Goal: Information Seeking & Learning: Stay updated

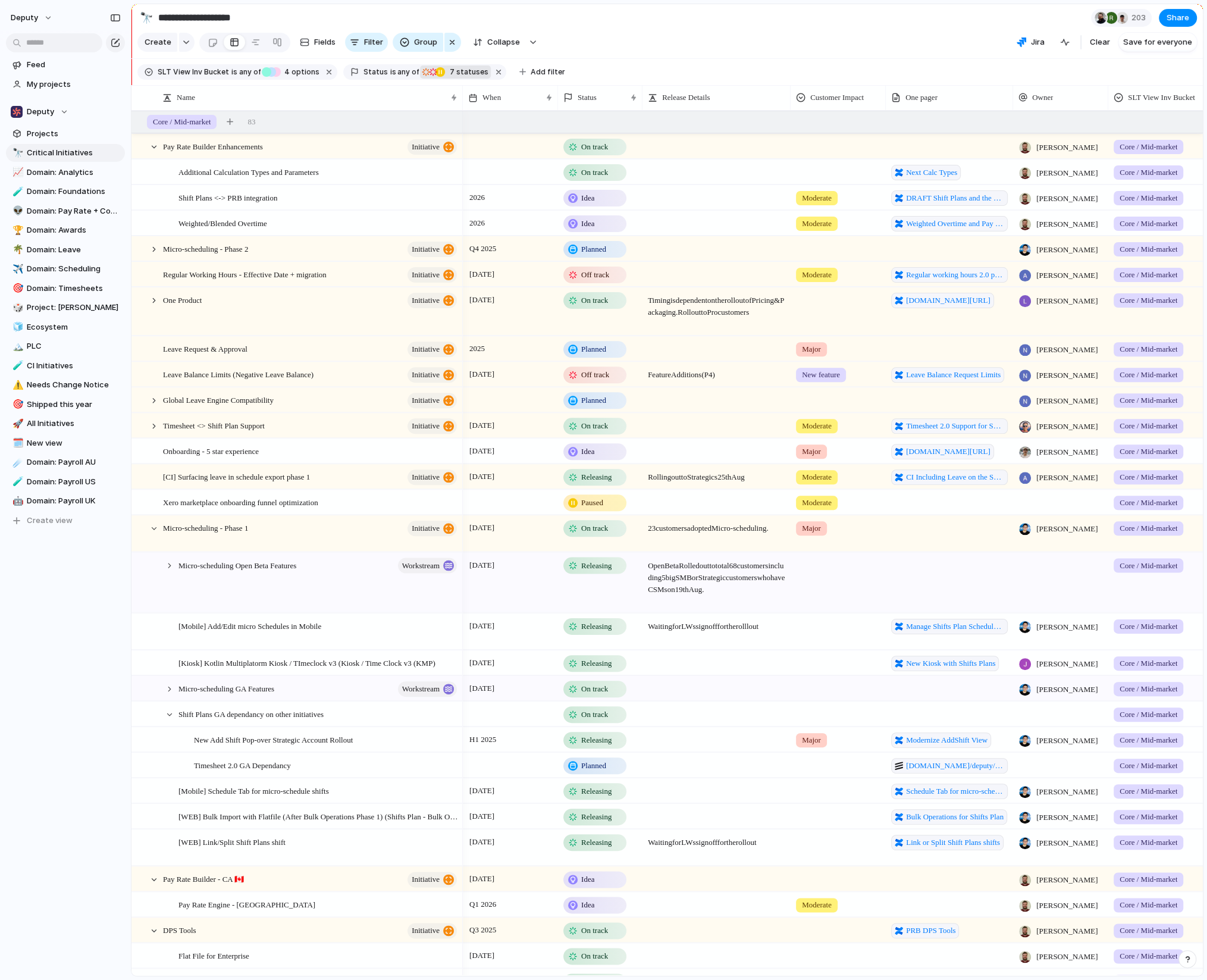
click at [450, 72] on span "7 statuses" at bounding box center [467, 72] width 42 height 11
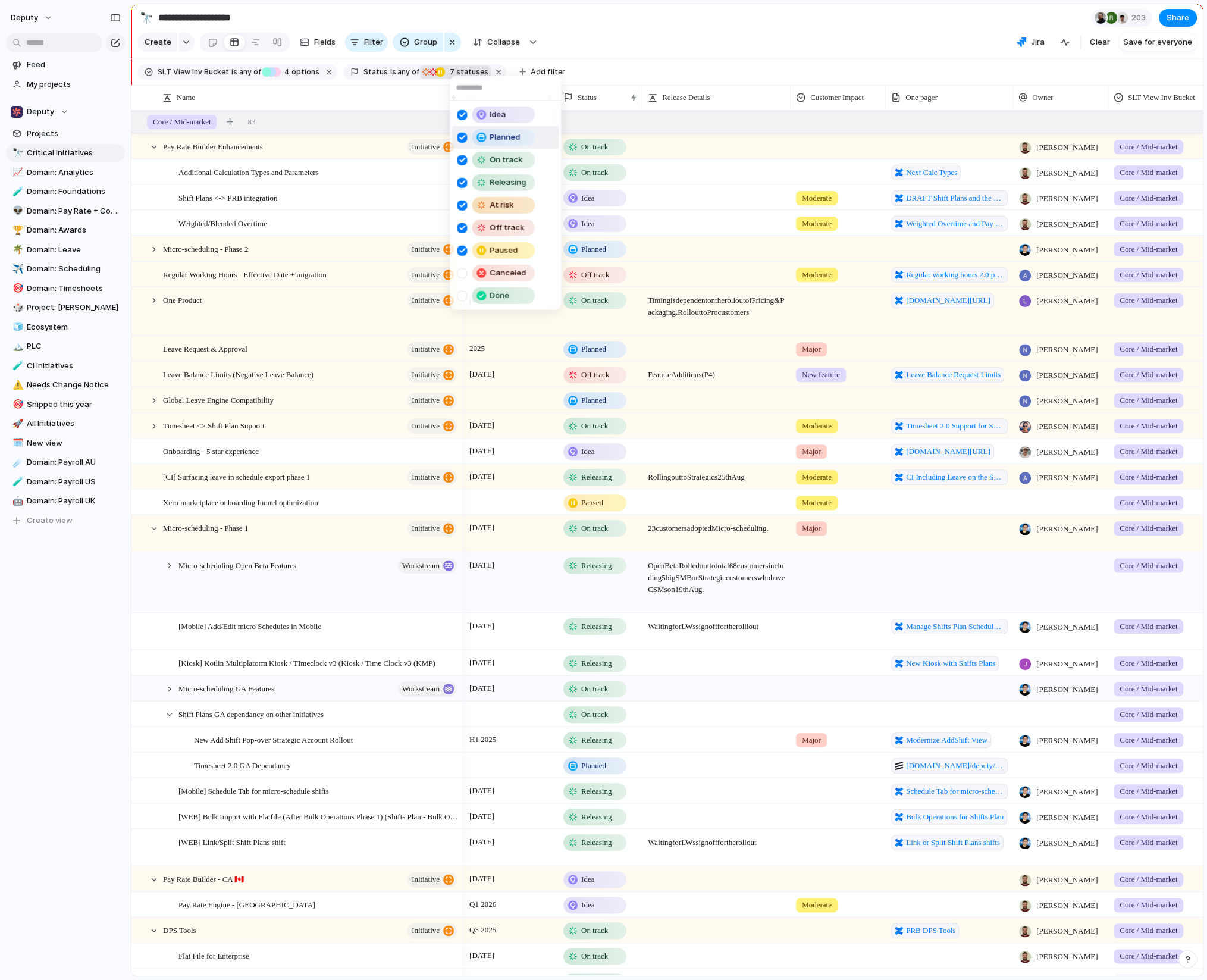
click at [461, 136] on div at bounding box center [461, 137] width 10 height 10
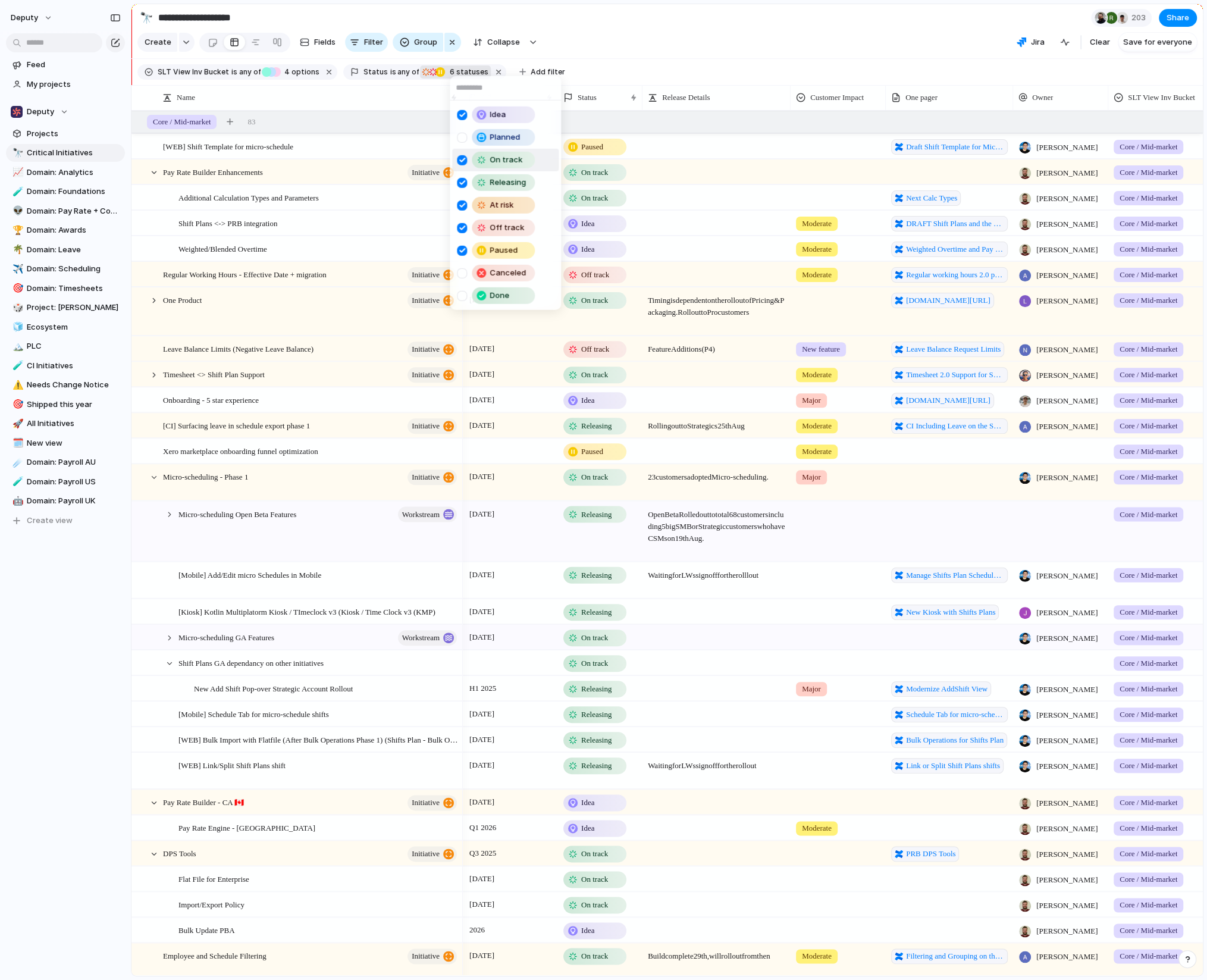
click at [460, 164] on div at bounding box center [461, 160] width 10 height 10
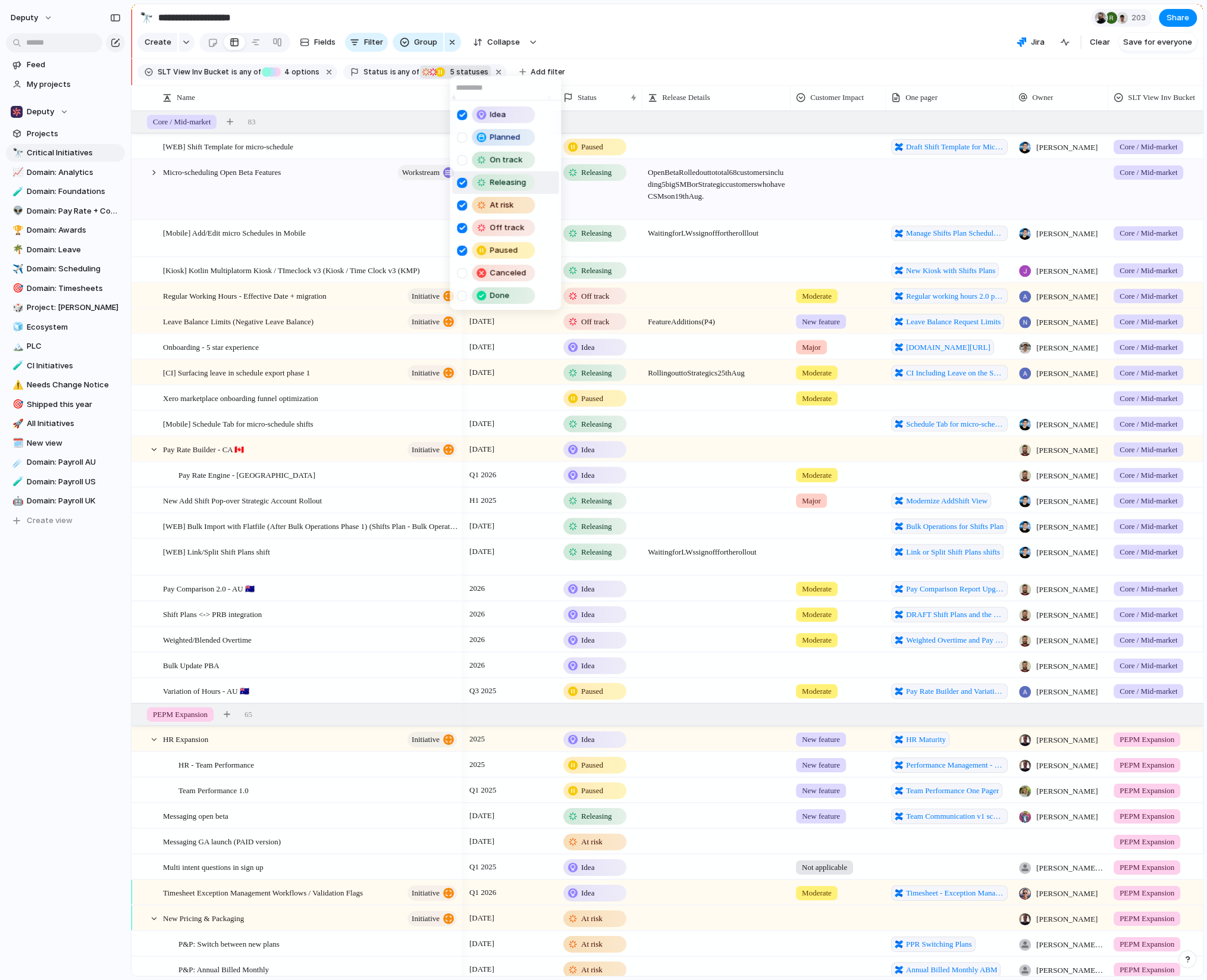
click at [460, 178] on div at bounding box center [461, 182] width 10 height 10
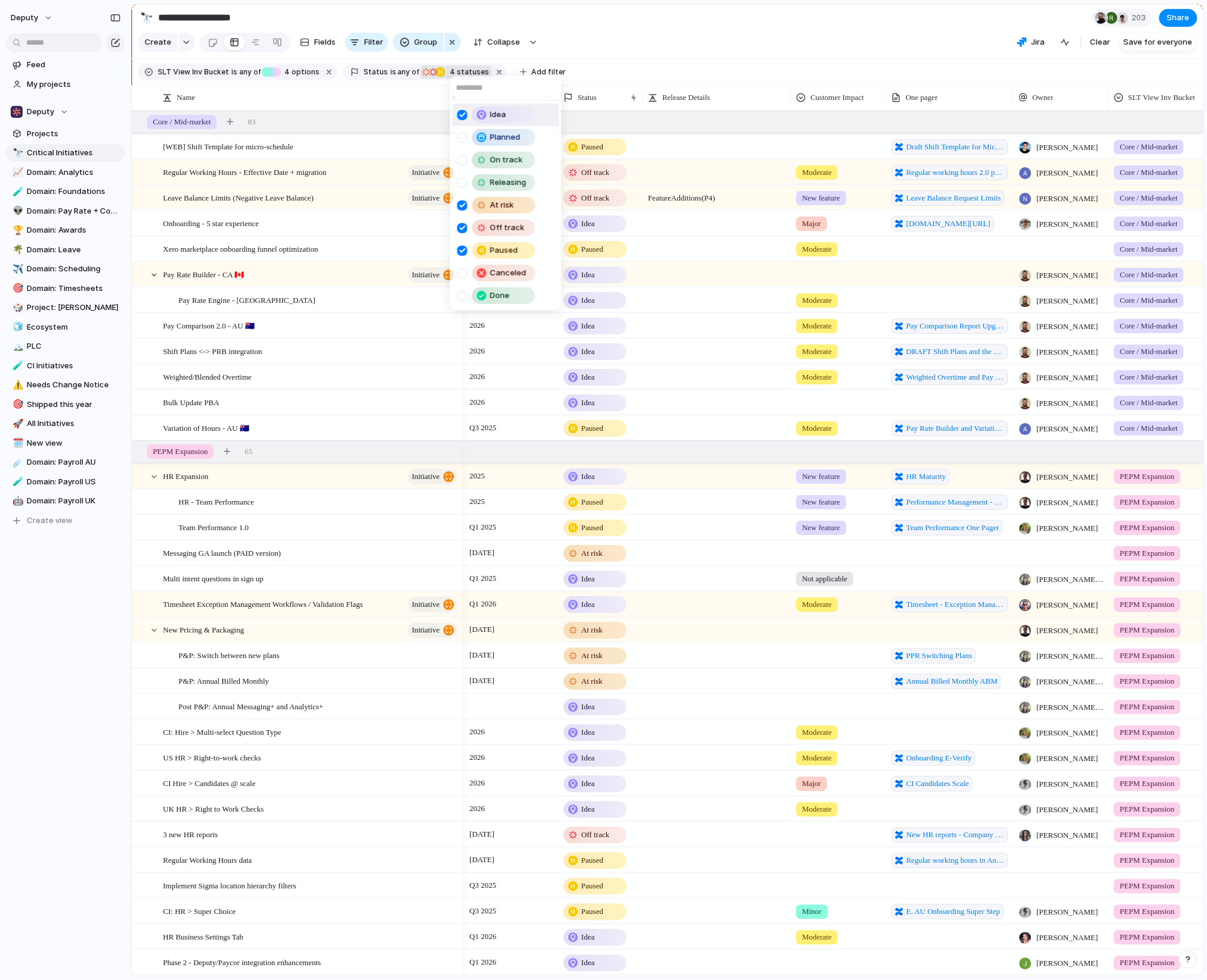
click at [470, 108] on div "Idea" at bounding box center [498, 115] width 83 height 16
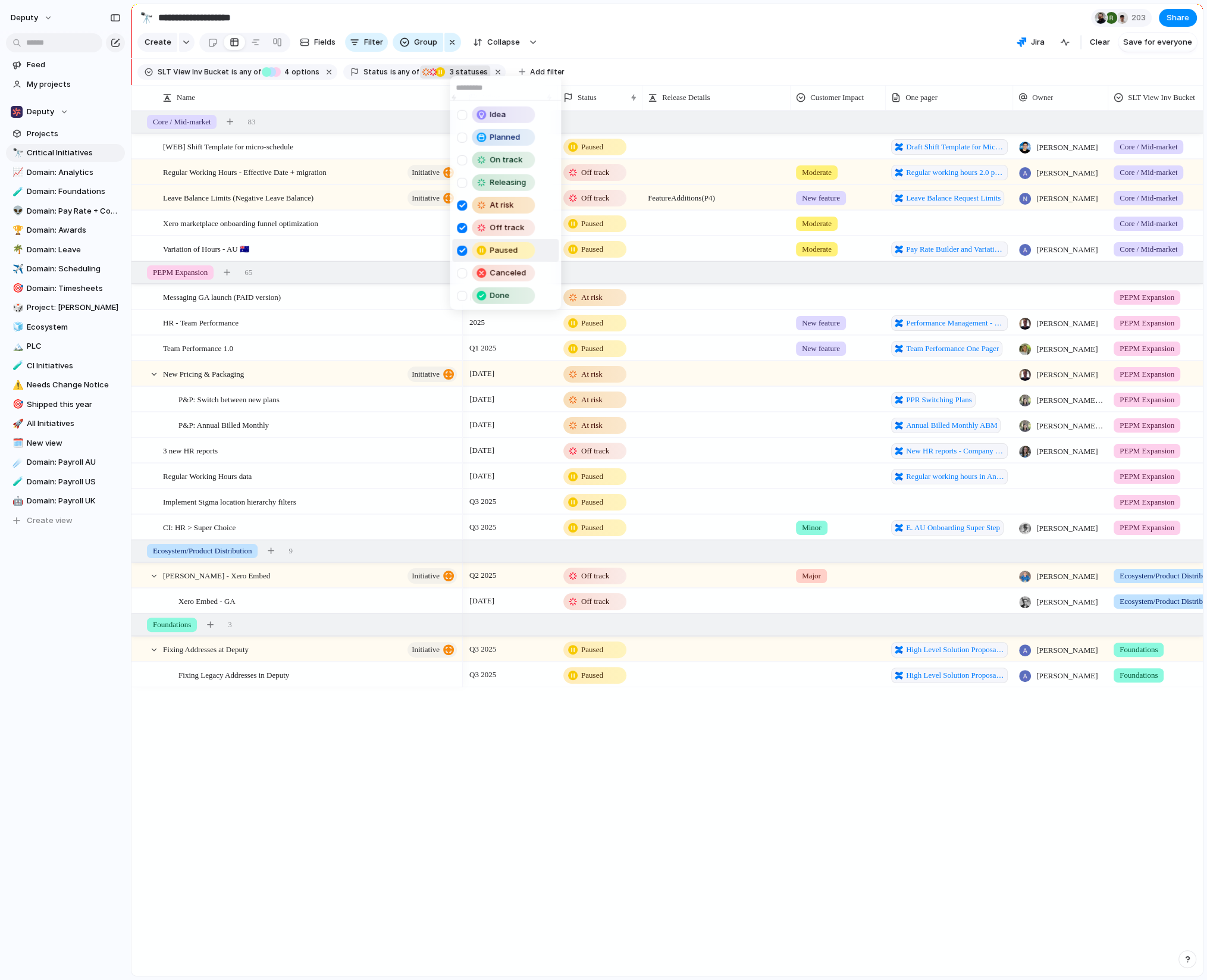
click at [459, 251] on div at bounding box center [461, 250] width 10 height 10
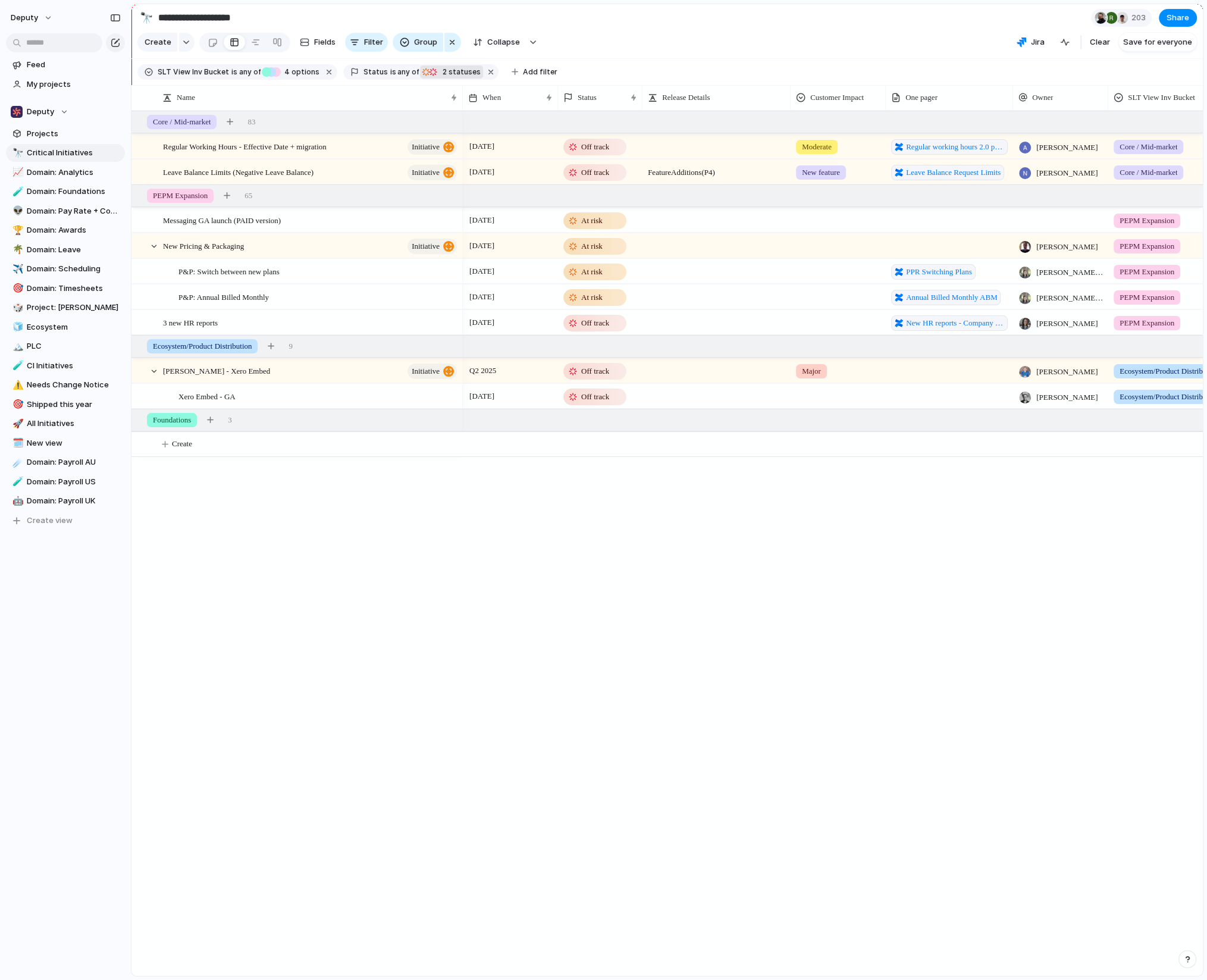
click at [571, 634] on div "Idea Planned On track Releasing At risk Off track Paused Canceled Done" at bounding box center [603, 490] width 1207 height 980
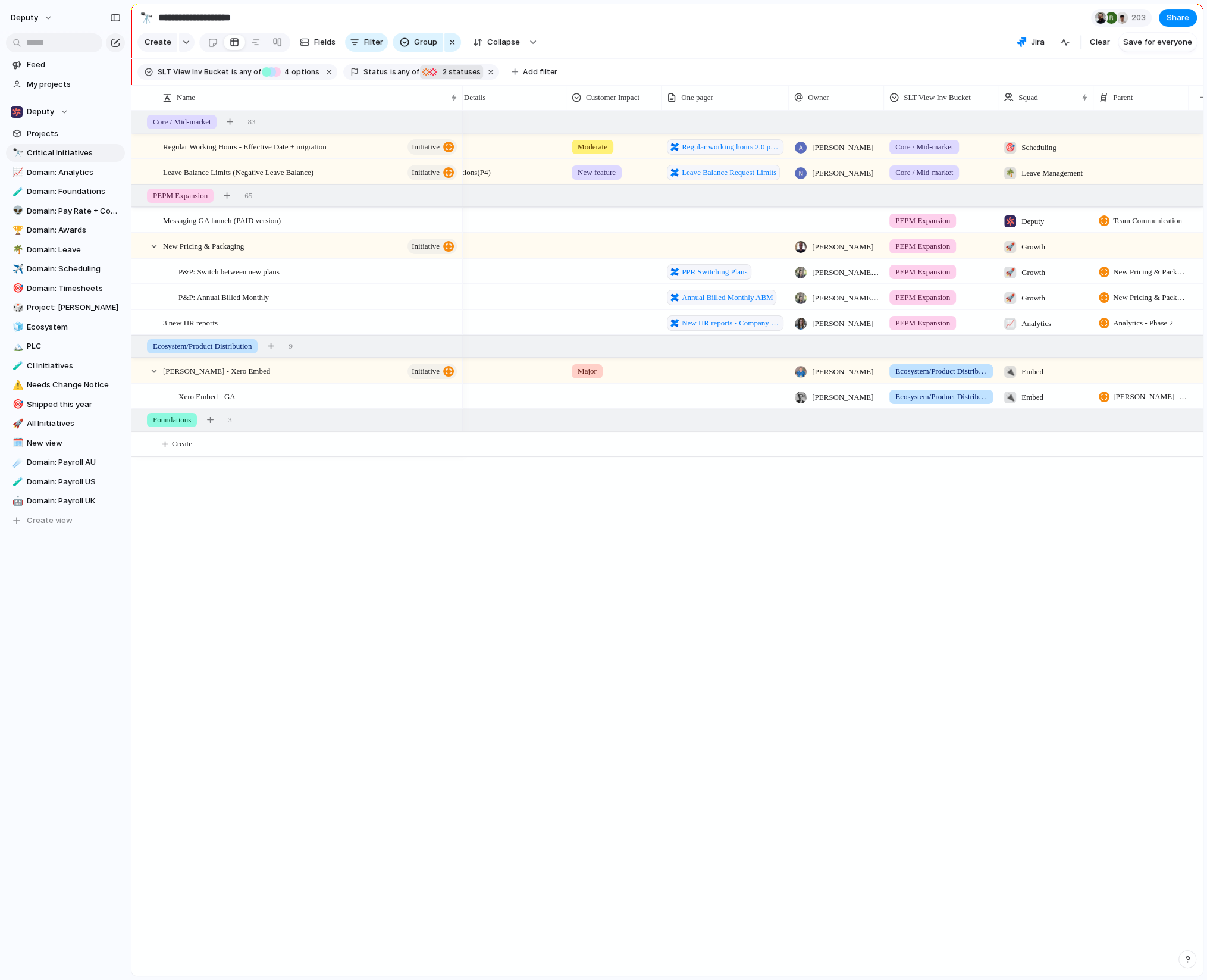
click at [807, 223] on div at bounding box center [836, 220] width 95 height 24
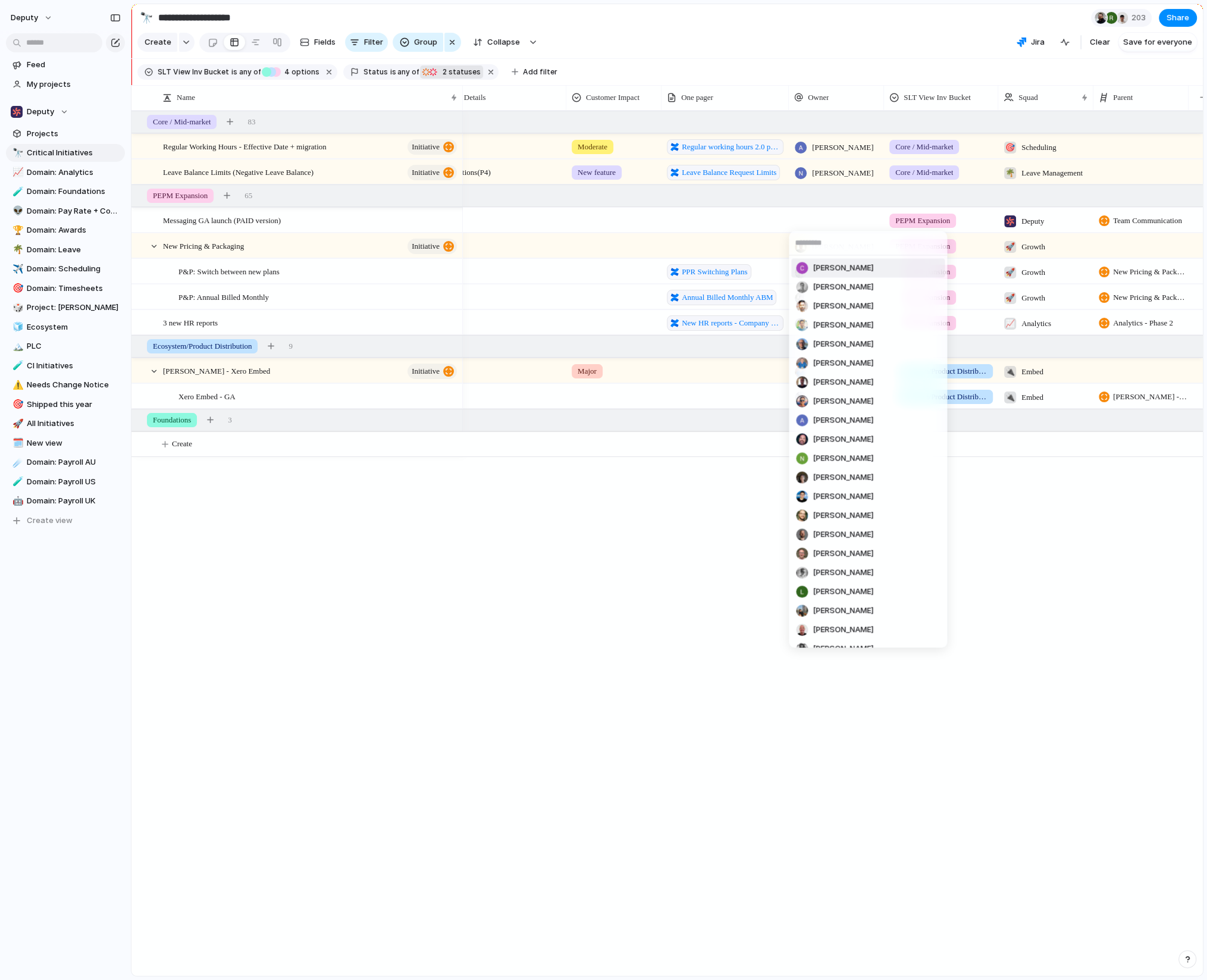
click at [802, 214] on div "[PERSON_NAME] [PERSON_NAME] [PERSON_NAME] [PERSON_NAME] [PERSON_NAME] [PERSON_N…" at bounding box center [603, 490] width 1207 height 980
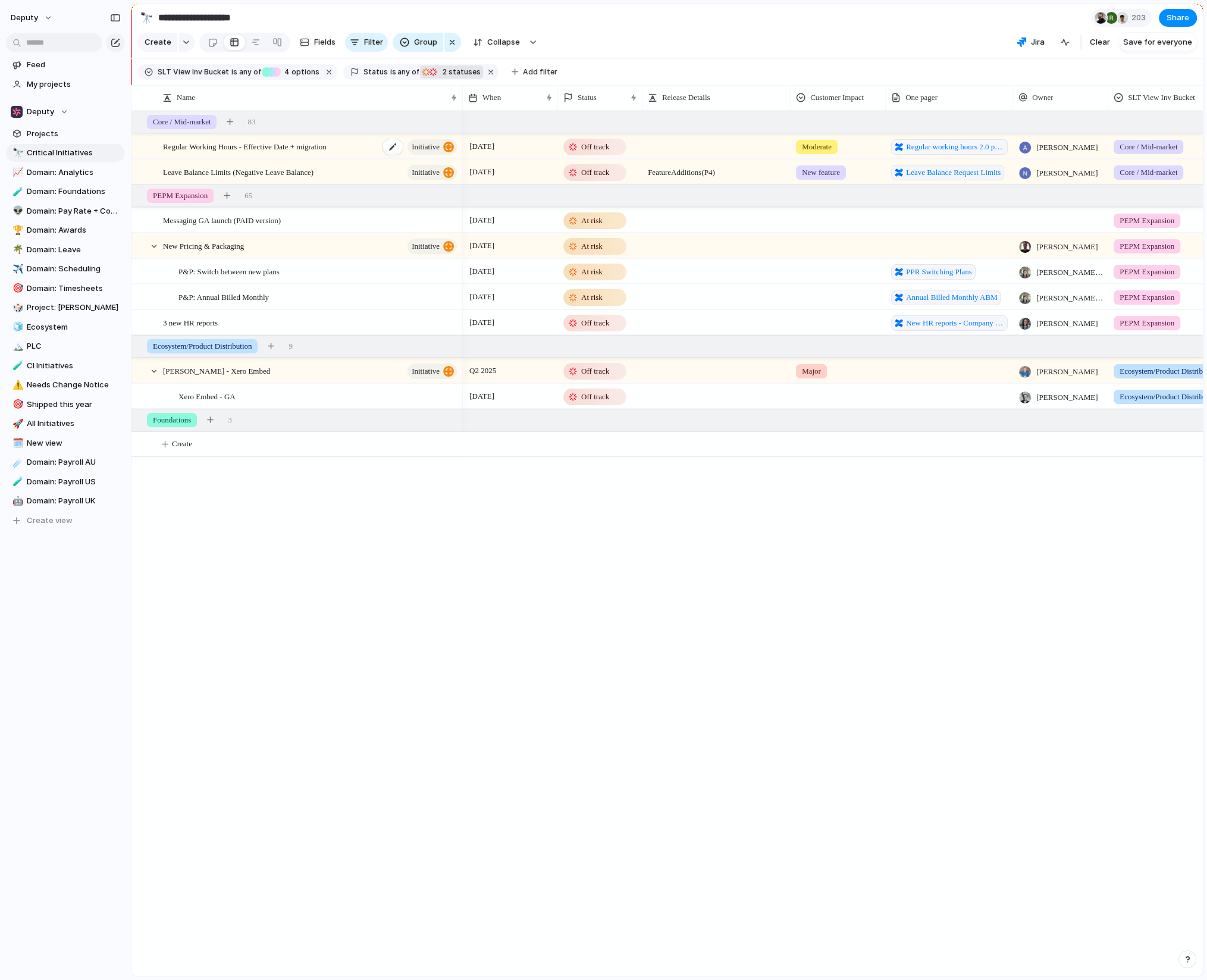
click at [366, 138] on div "Regular Working Hours - Effective Date + migration initiative" at bounding box center [310, 147] width 295 height 24
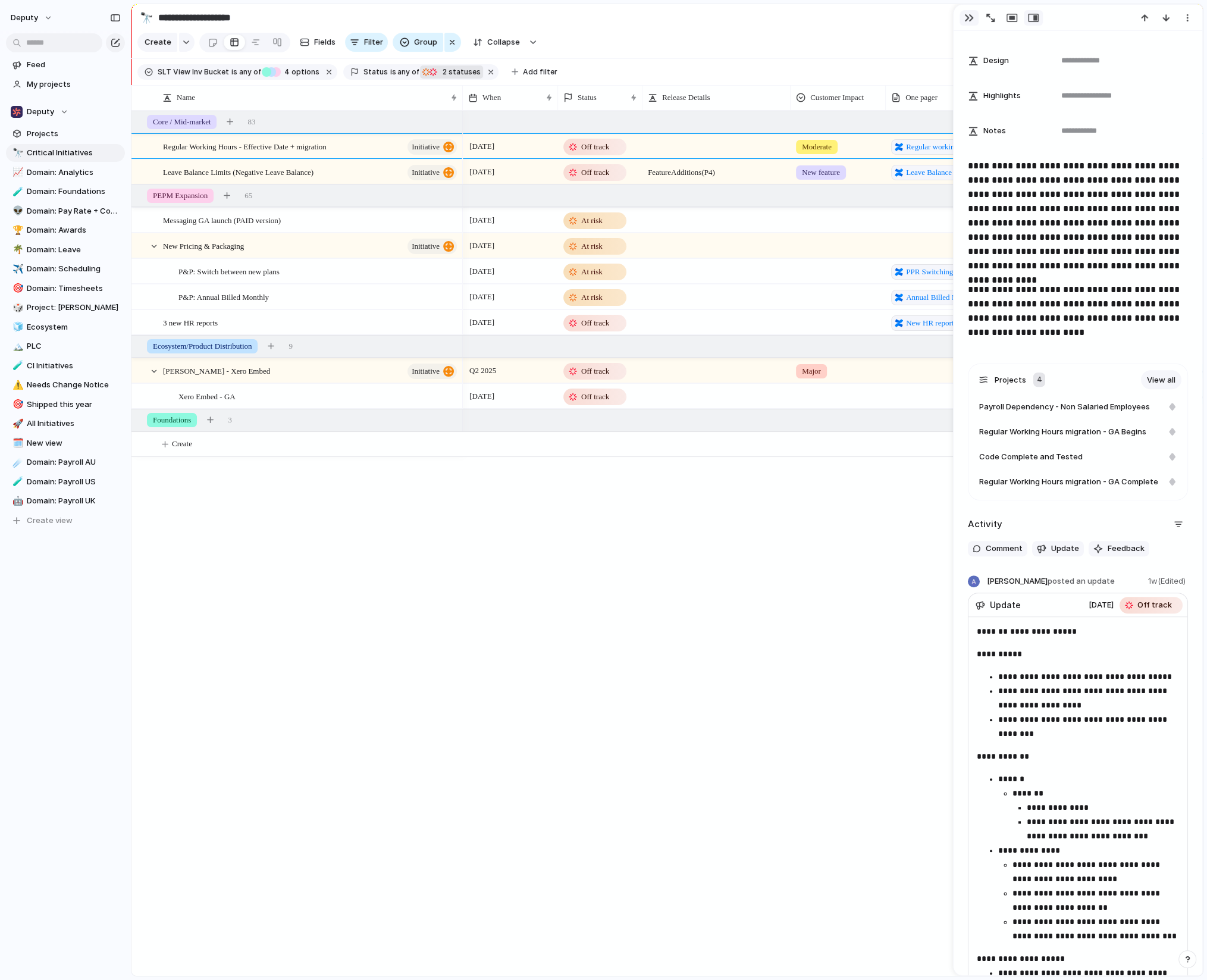
click at [842, 17] on div "button" at bounding box center [969, 18] width 10 height 10
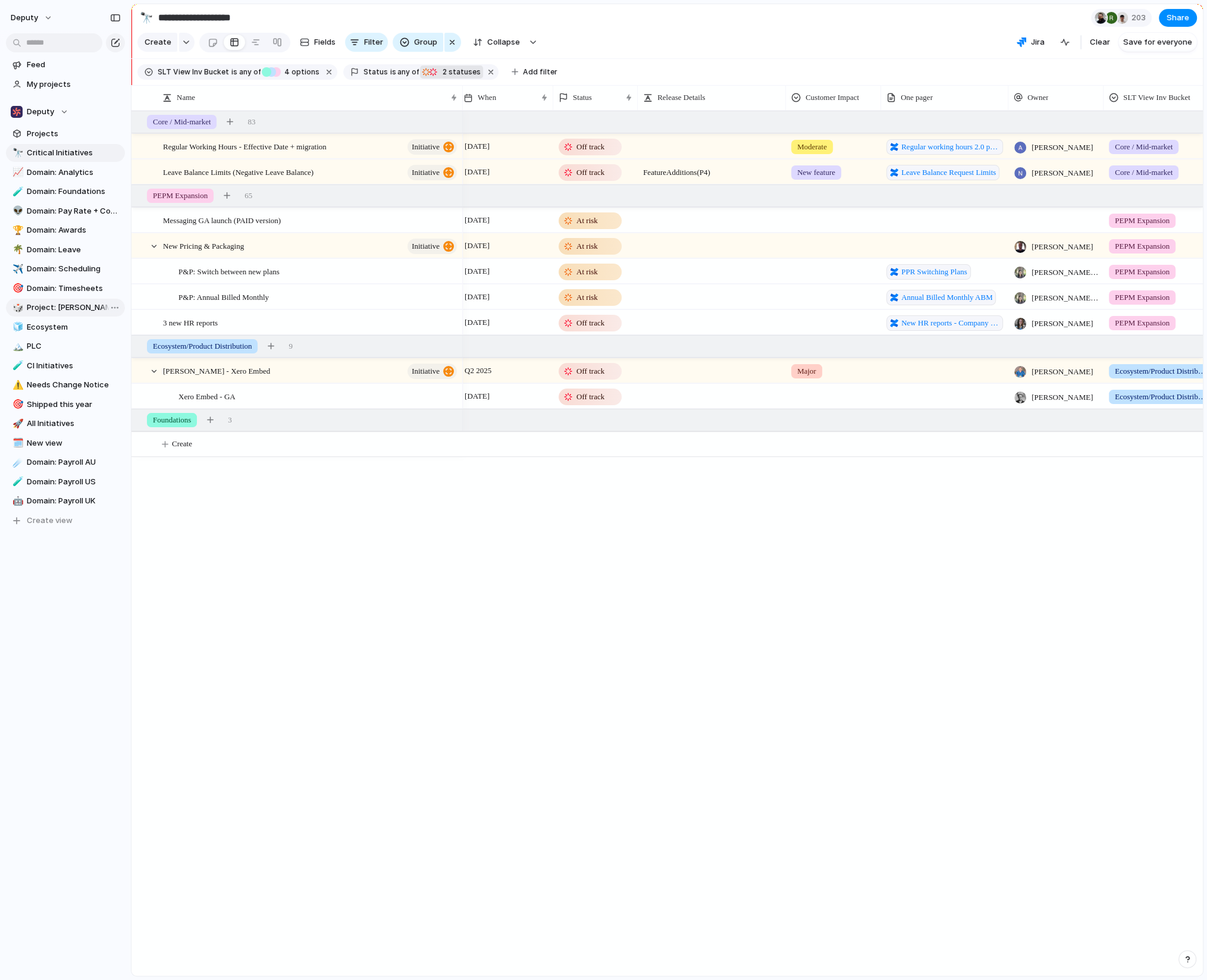
scroll to position [0, 3]
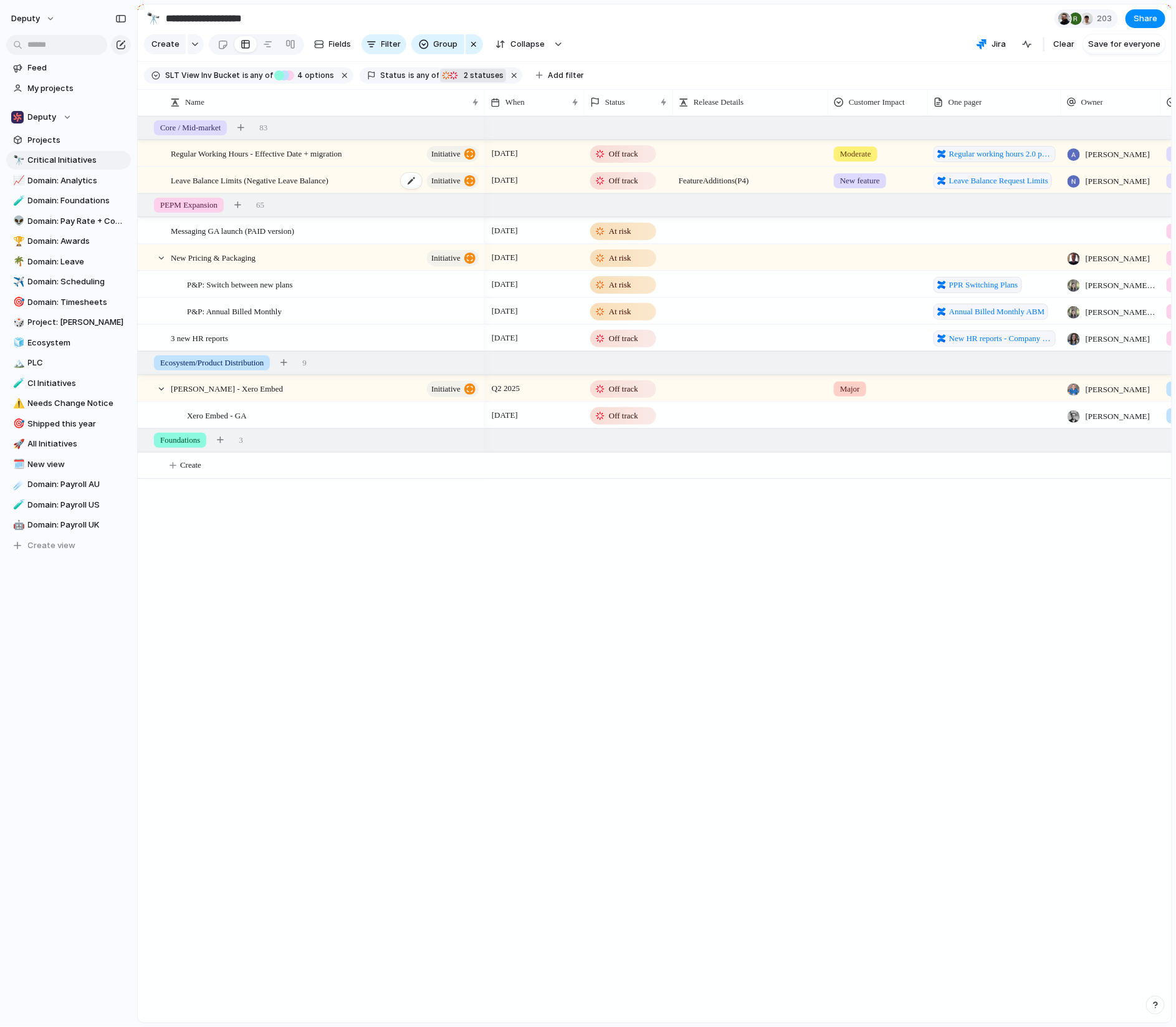
click at [379, 179] on div "Leave Balance Limits (Negative Leave Balance) initiative" at bounding box center [325, 181] width 310 height 26
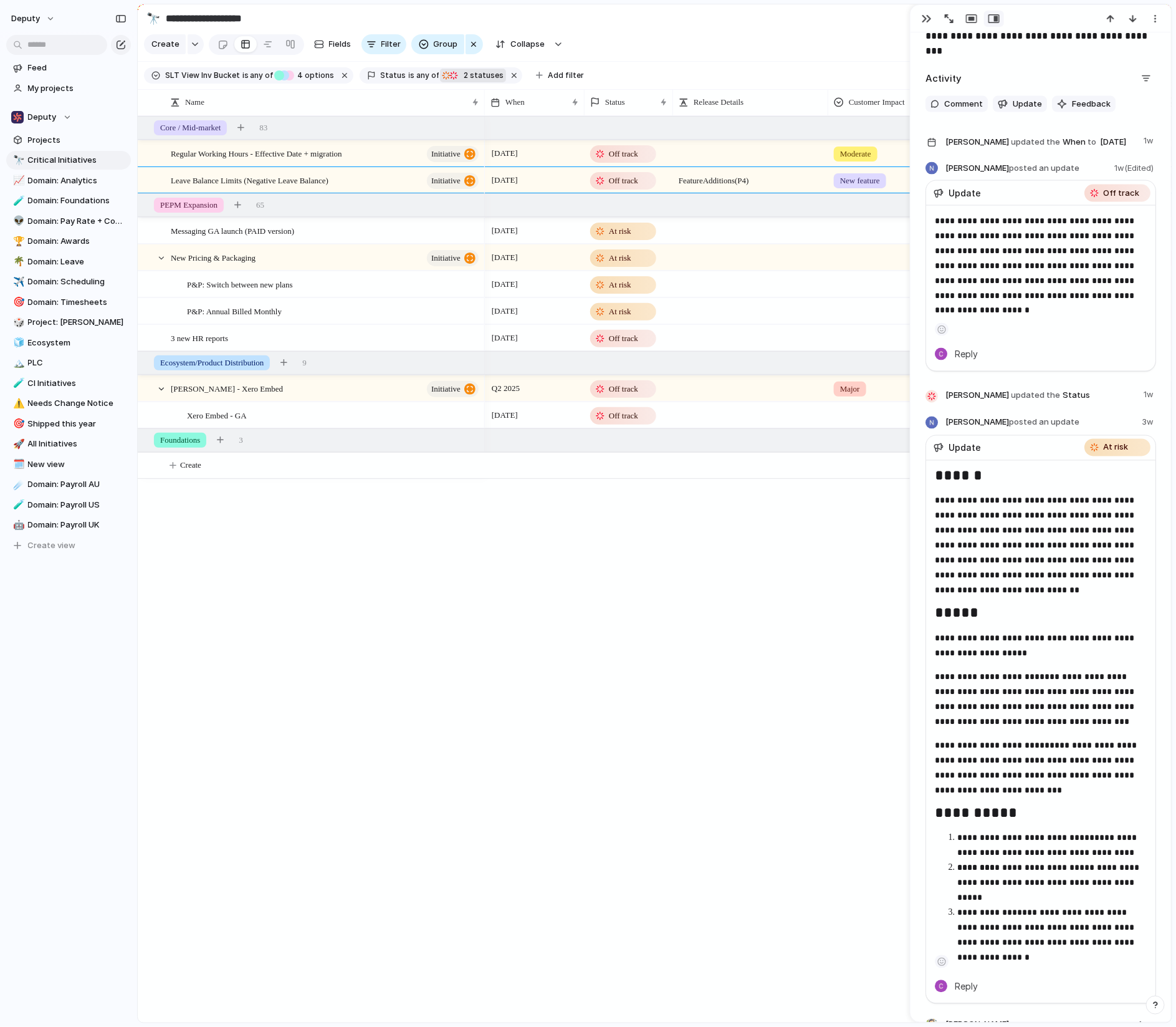
scroll to position [883, 0]
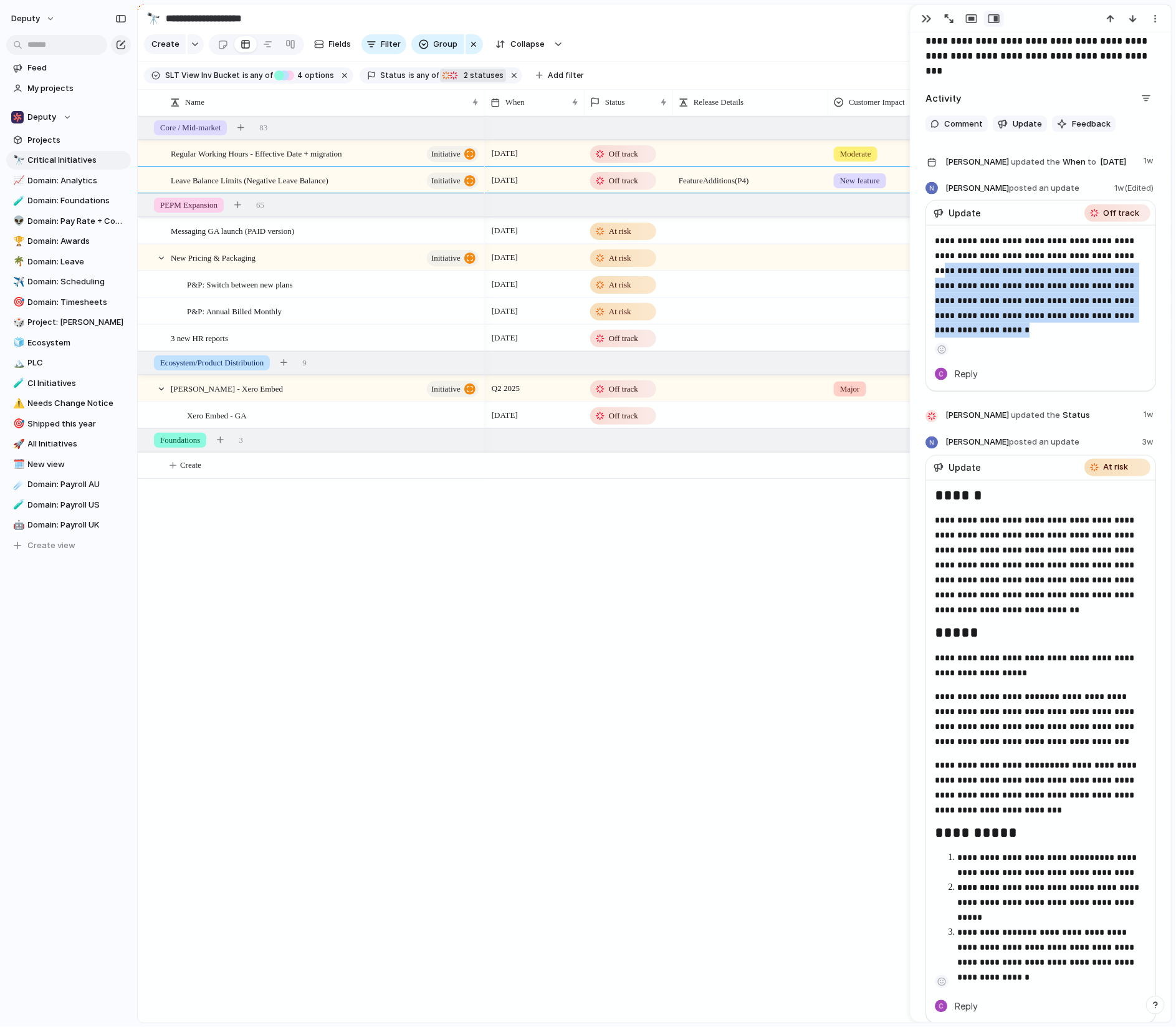
drag, startPoint x: 940, startPoint y: 285, endPoint x: 1032, endPoint y: 338, distance: 106.2
click at [883, 338] on p "**********" at bounding box center [1042, 285] width 213 height 105
click at [883, 265] on p "**********" at bounding box center [1042, 285] width 213 height 105
click at [883, 20] on div "button" at bounding box center [927, 19] width 10 height 10
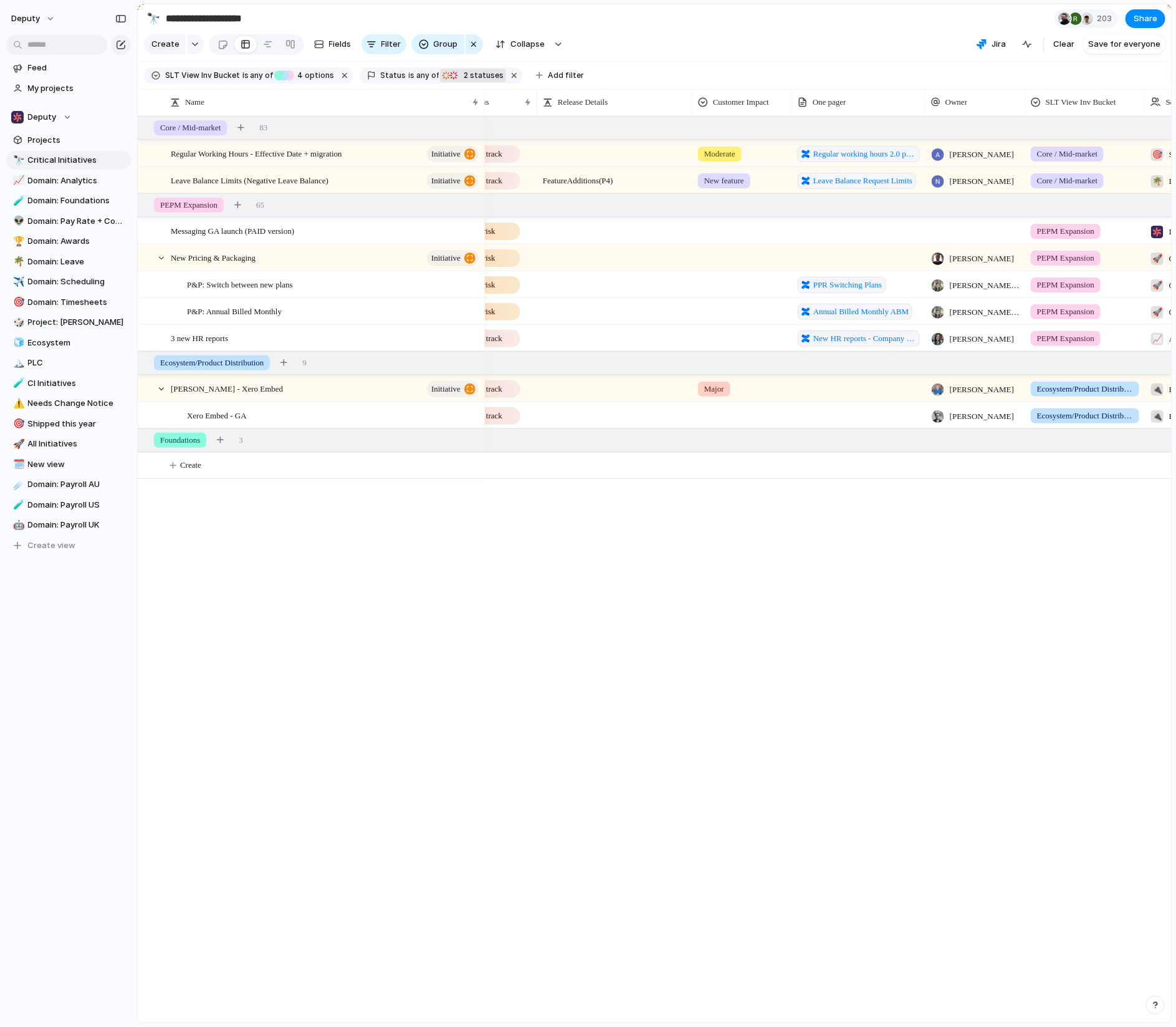
scroll to position [0, 170]
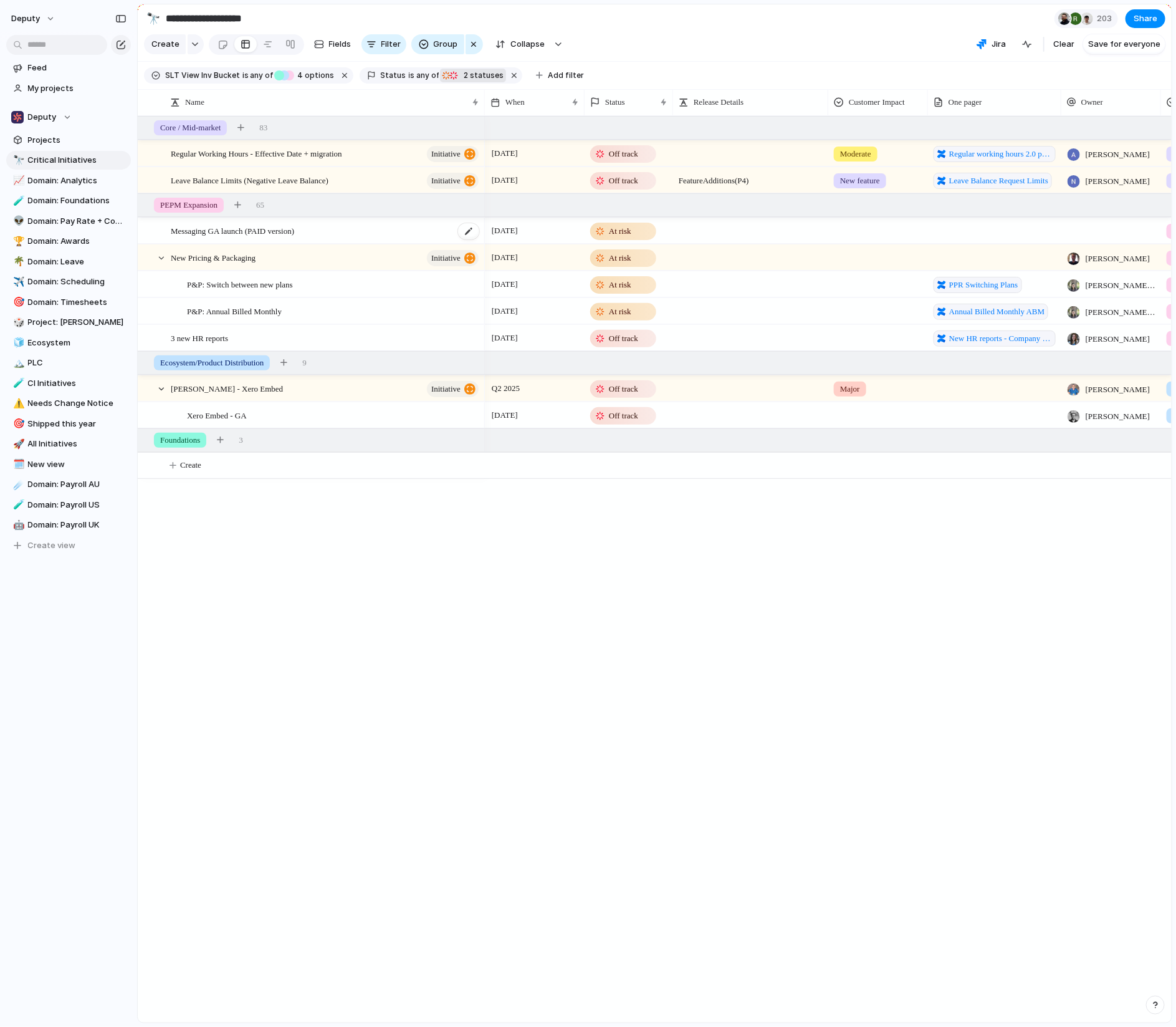
click at [437, 225] on div "Messaging GA launch (PAID version)" at bounding box center [325, 231] width 310 height 26
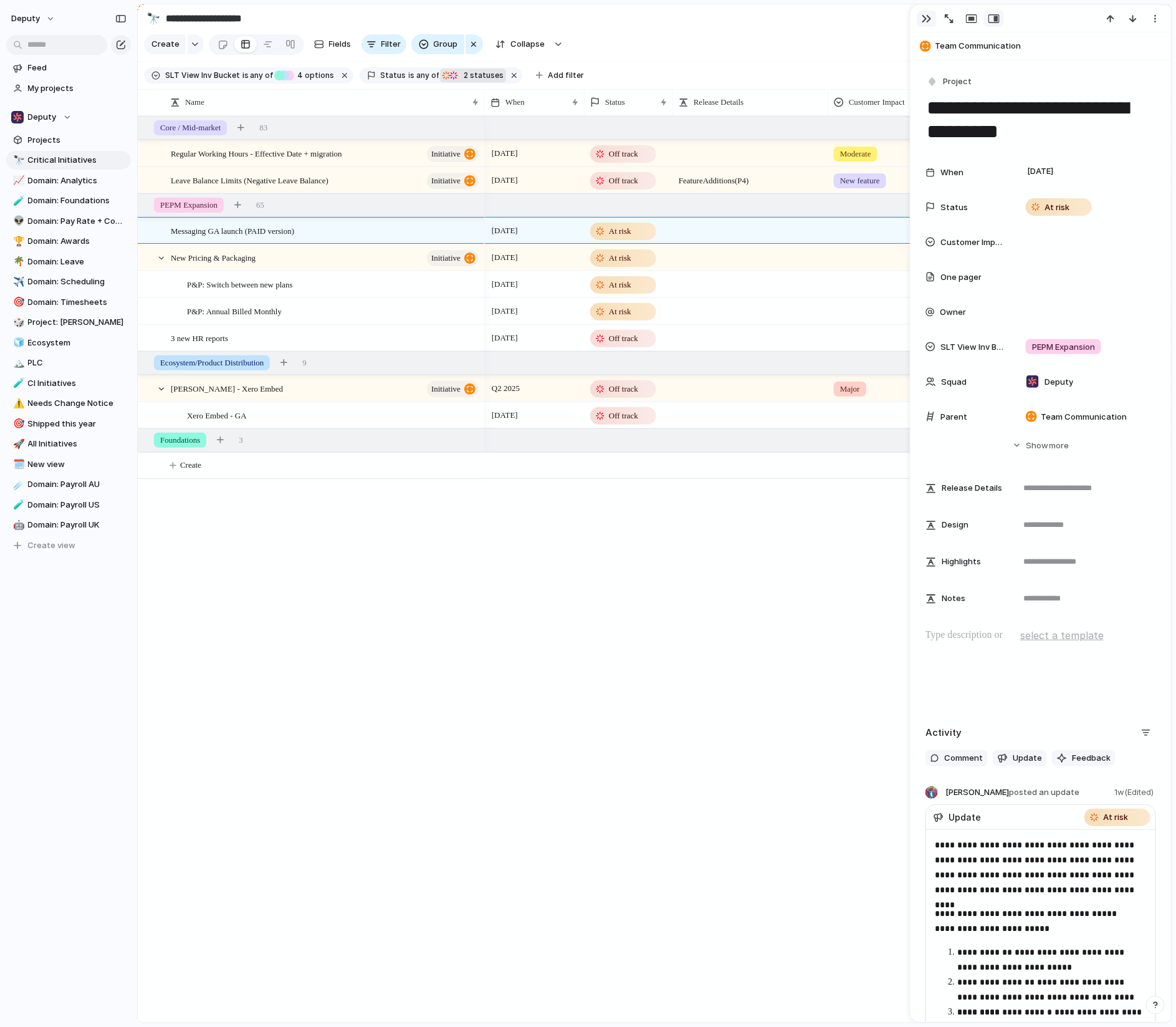
click at [883, 16] on div "button" at bounding box center [927, 19] width 10 height 10
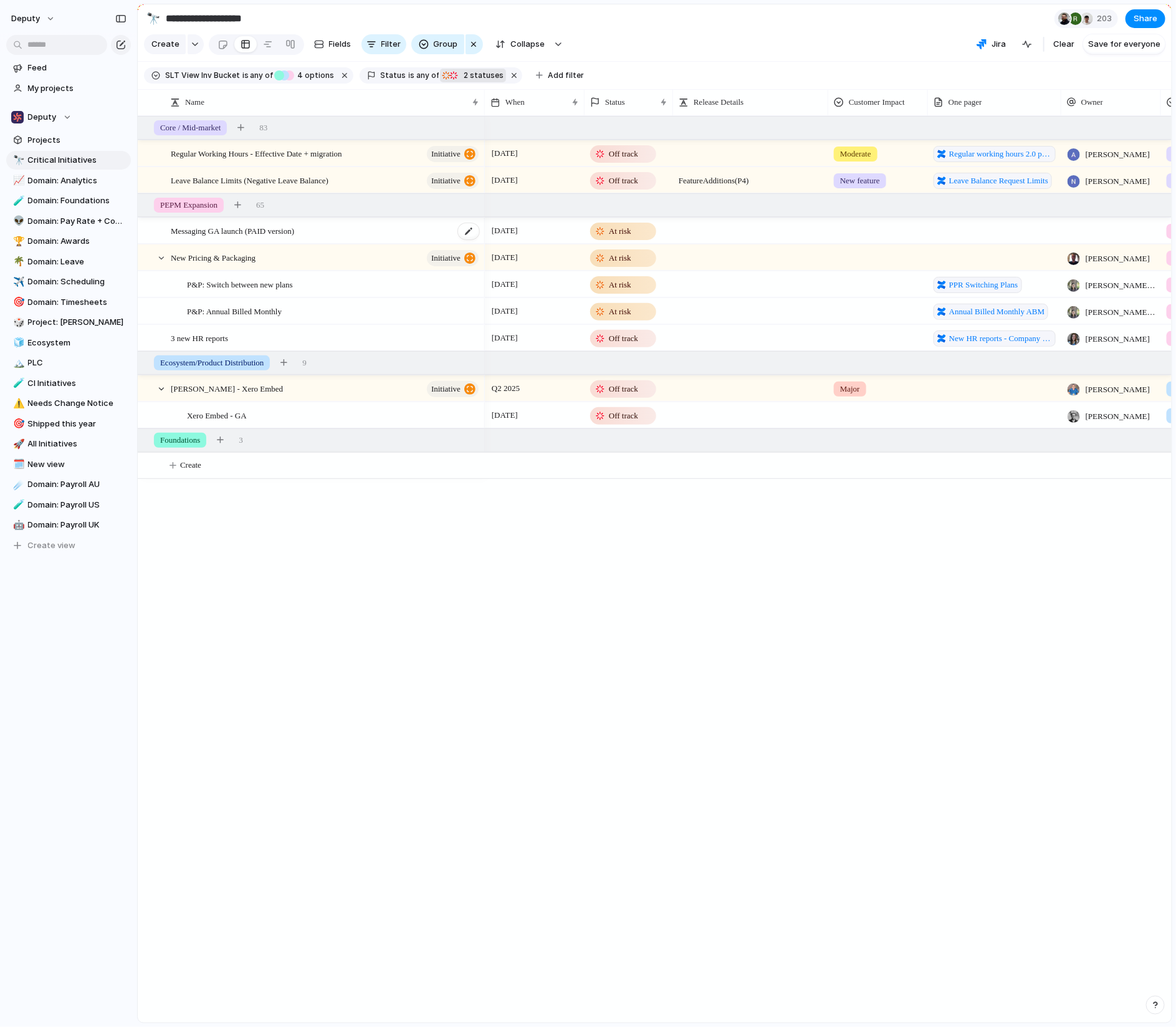
click at [245, 233] on span "Messaging GA launch (PAID version)" at bounding box center [232, 230] width 124 height 15
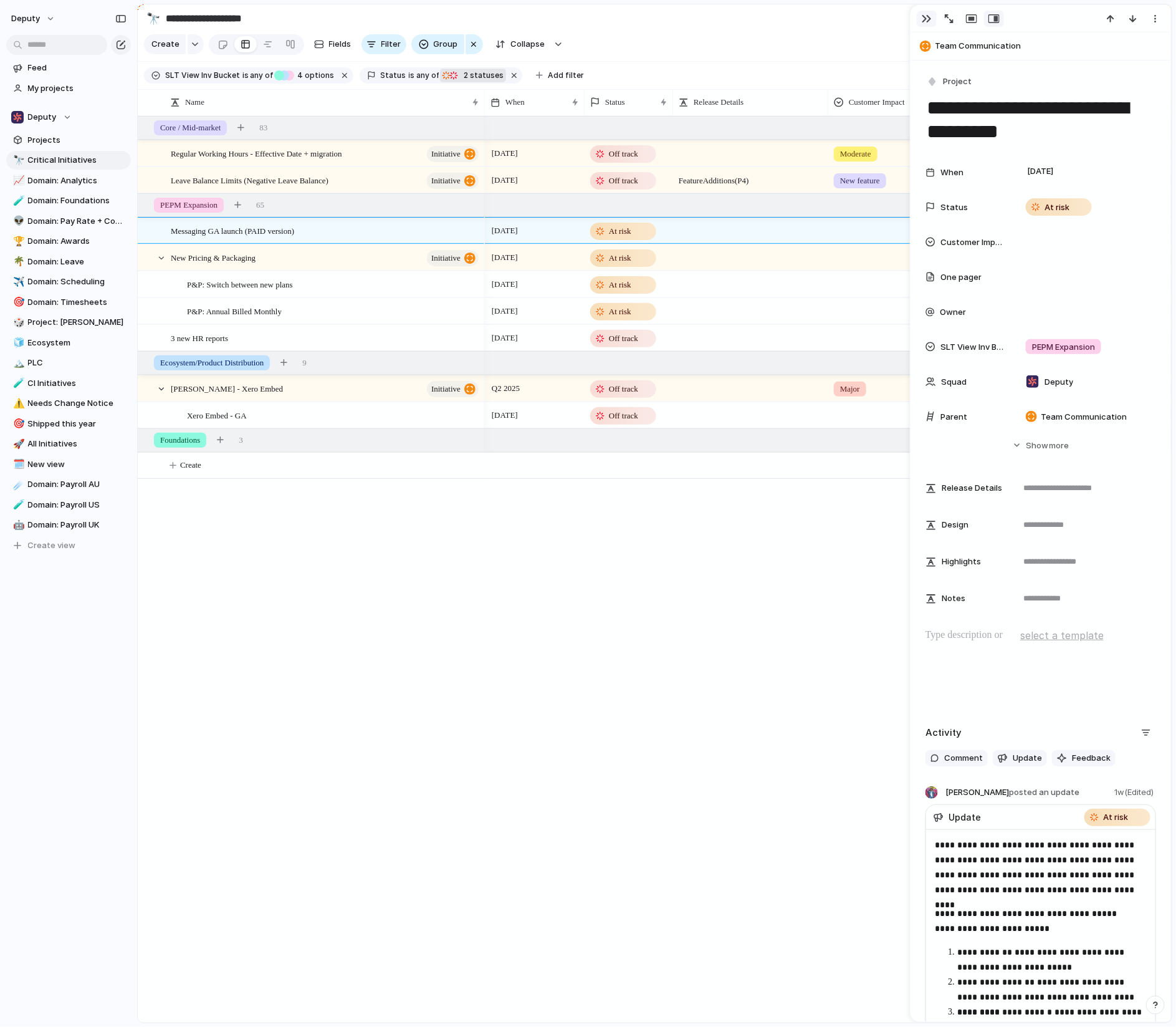
click at [883, 16] on div "button" at bounding box center [927, 19] width 10 height 10
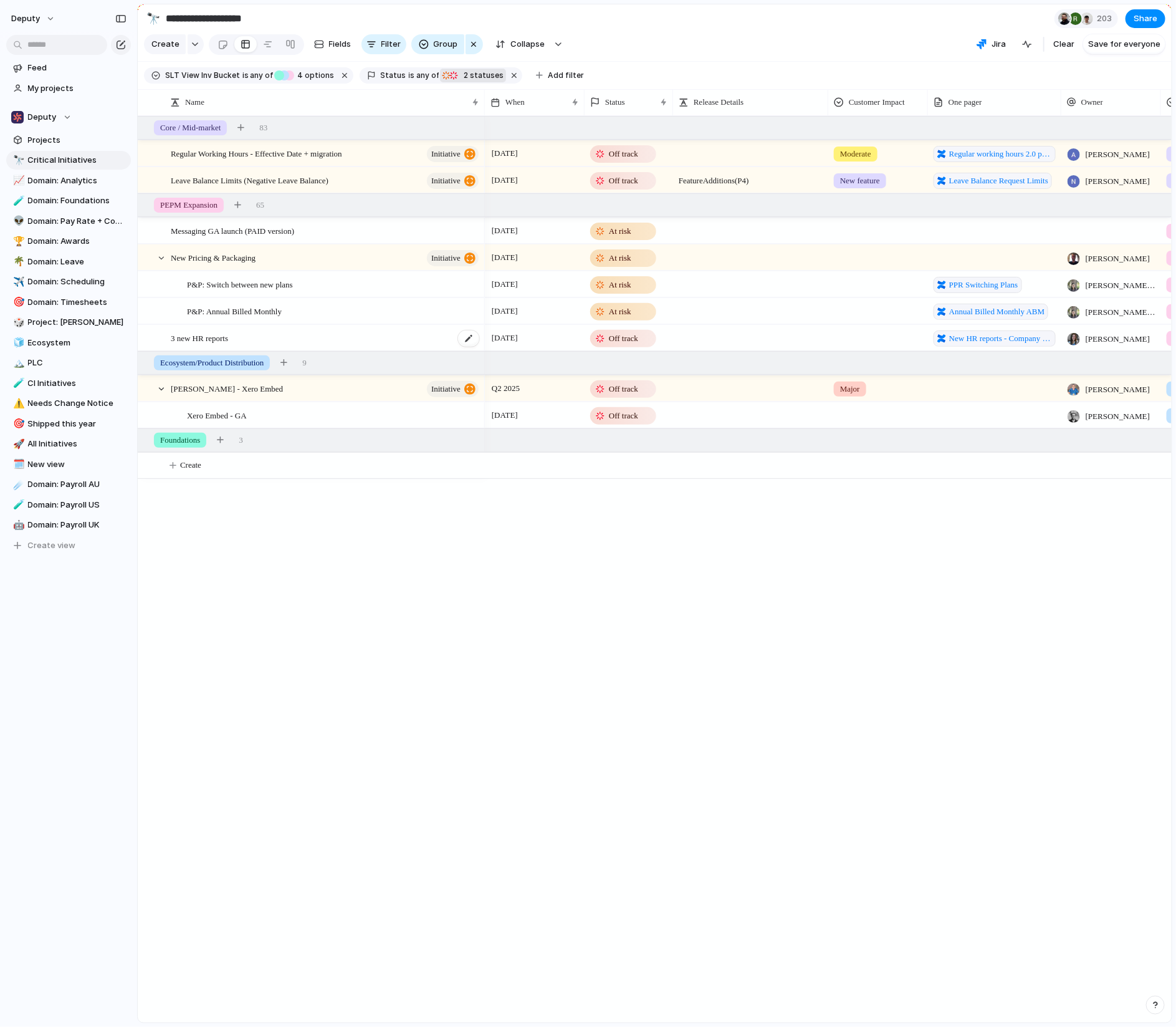
click at [396, 334] on div "3 new HR reports" at bounding box center [325, 339] width 310 height 26
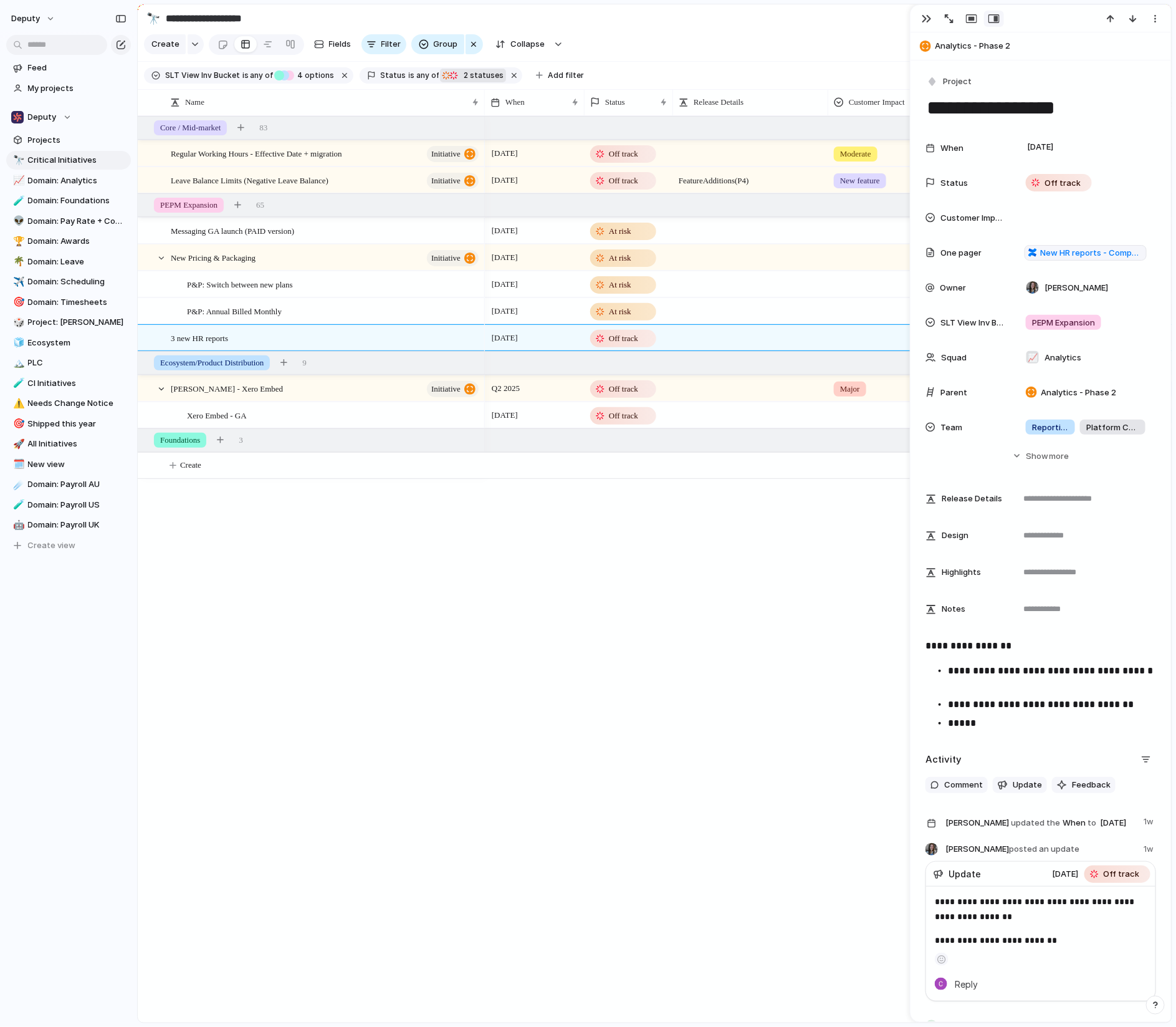
scroll to position [20, 0]
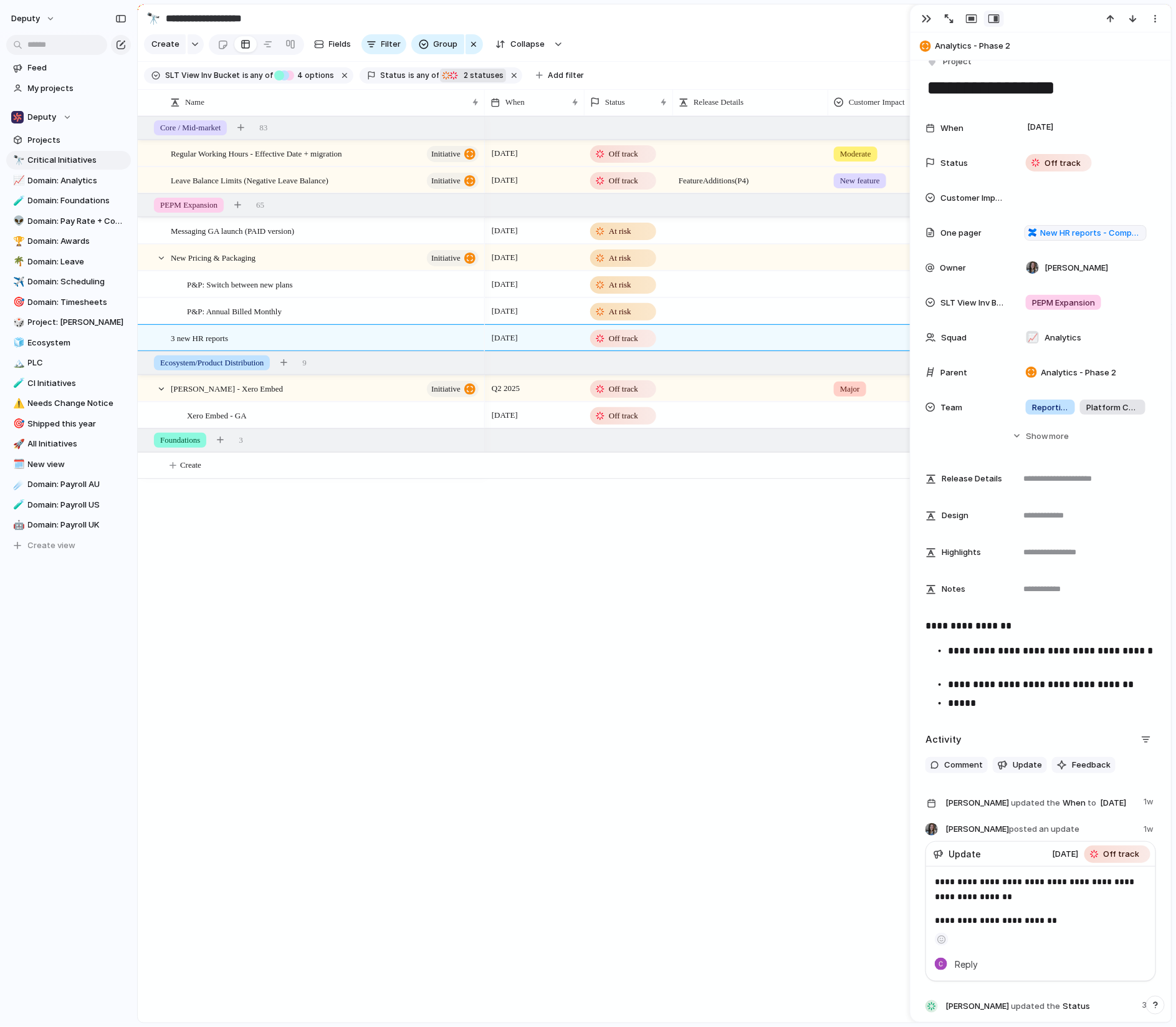
click at [883, 861] on div "Update" at bounding box center [993, 853] width 119 height 13
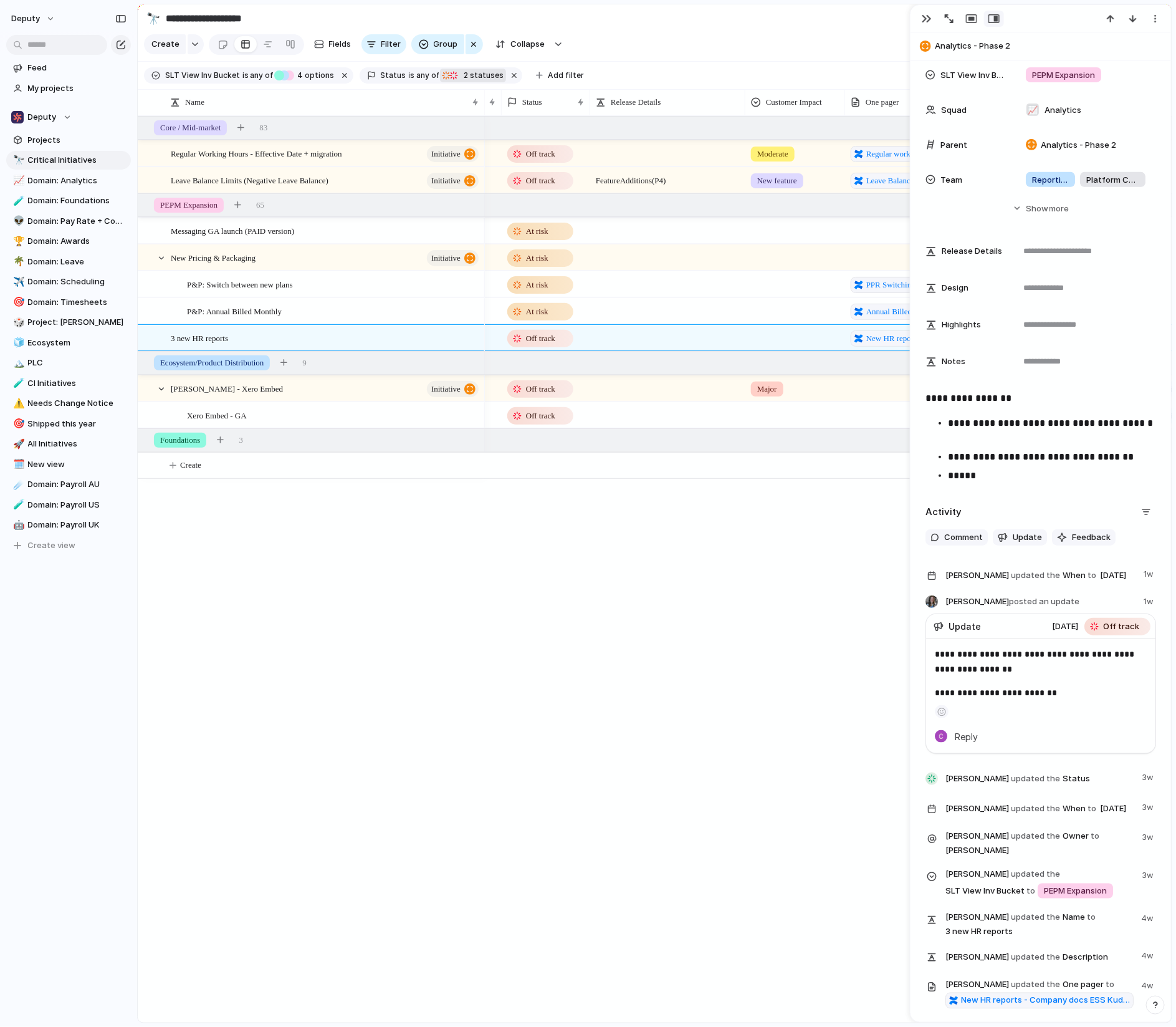
scroll to position [0, 196]
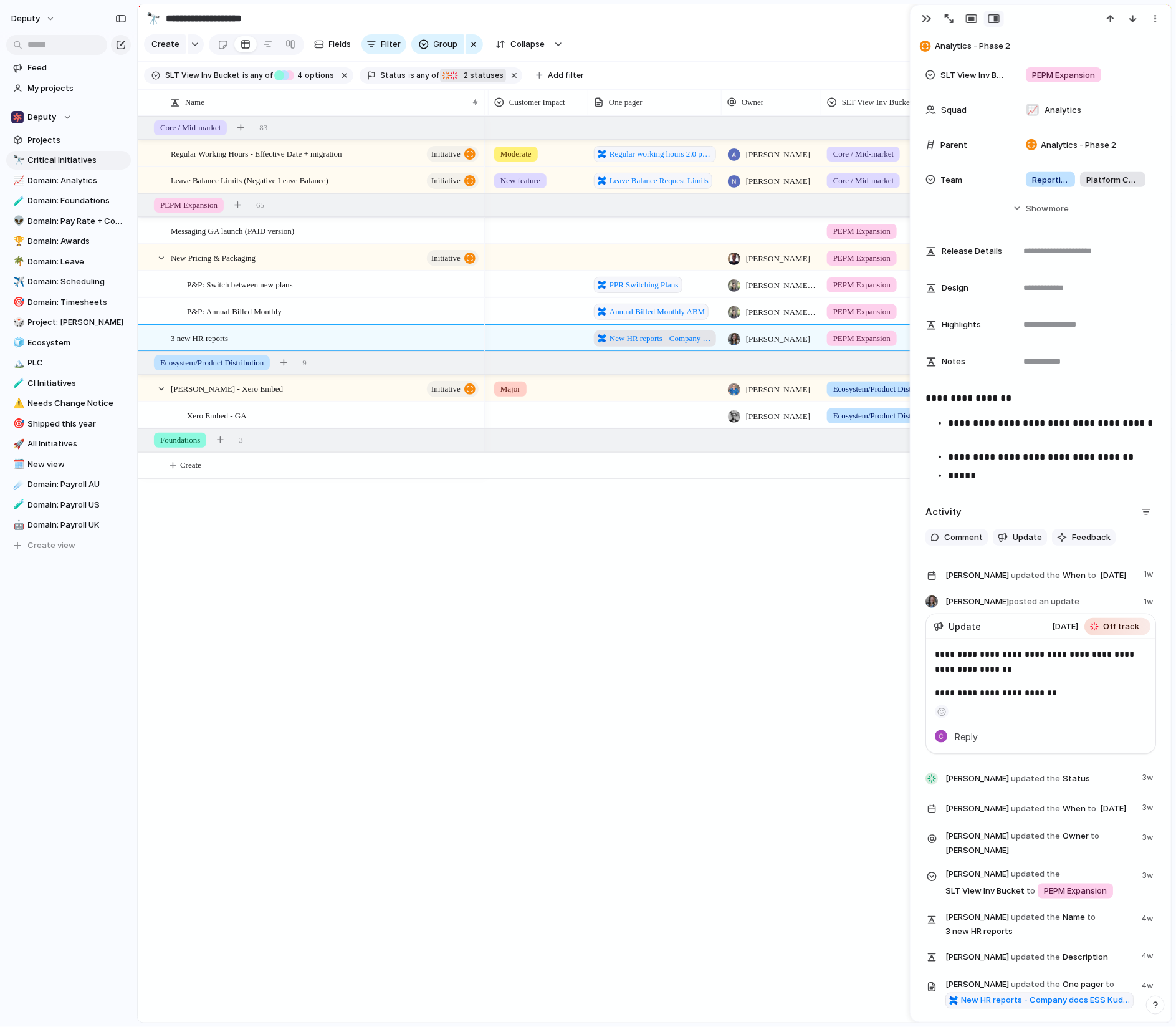
click at [659, 339] on span "New HR reports - Company docs ESS Kudos" at bounding box center [661, 339] width 103 height 13
click at [391, 414] on div "Xero Embed - GA" at bounding box center [333, 415] width 293 height 26
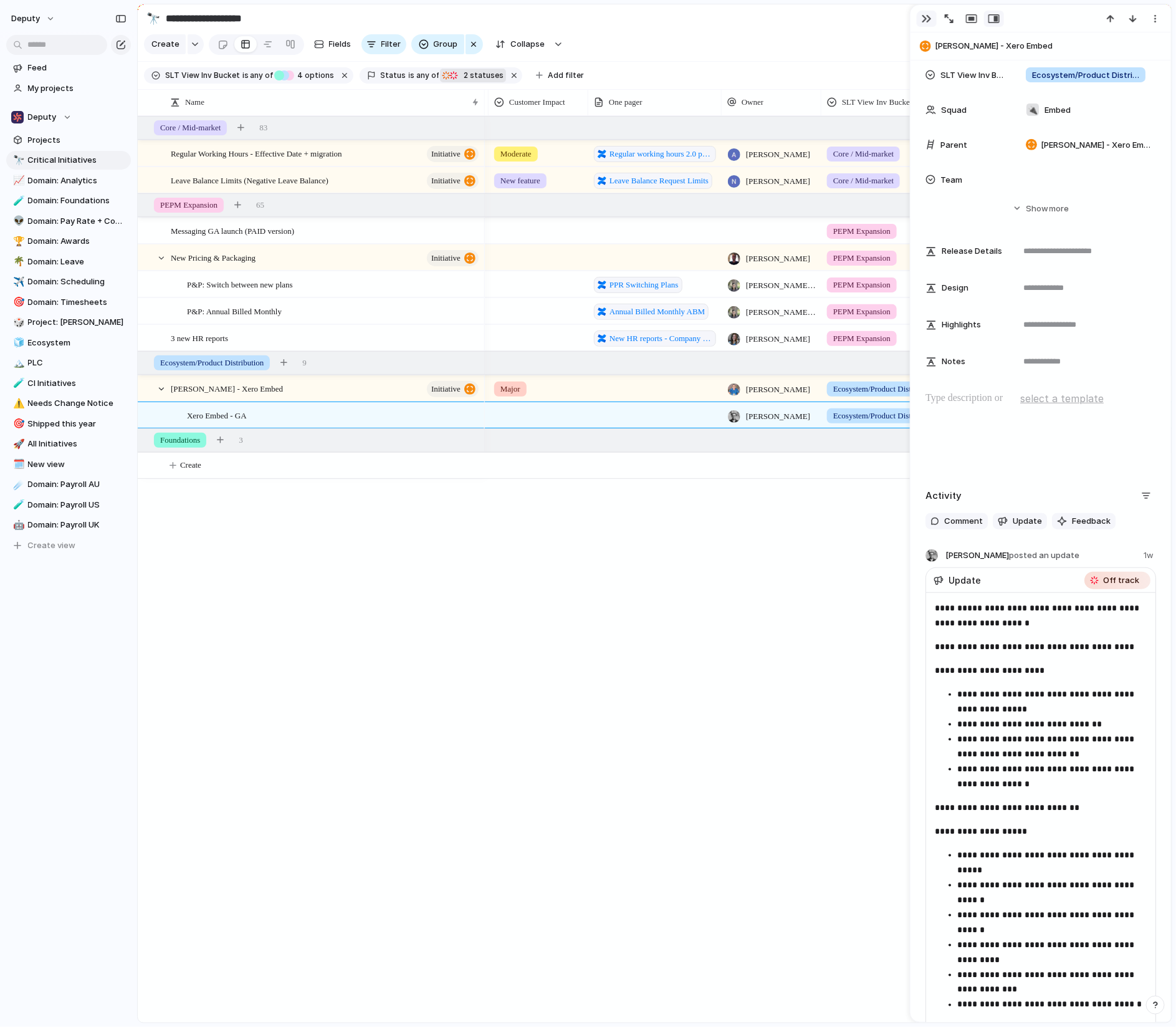
click at [883, 18] on div "button" at bounding box center [927, 19] width 10 height 10
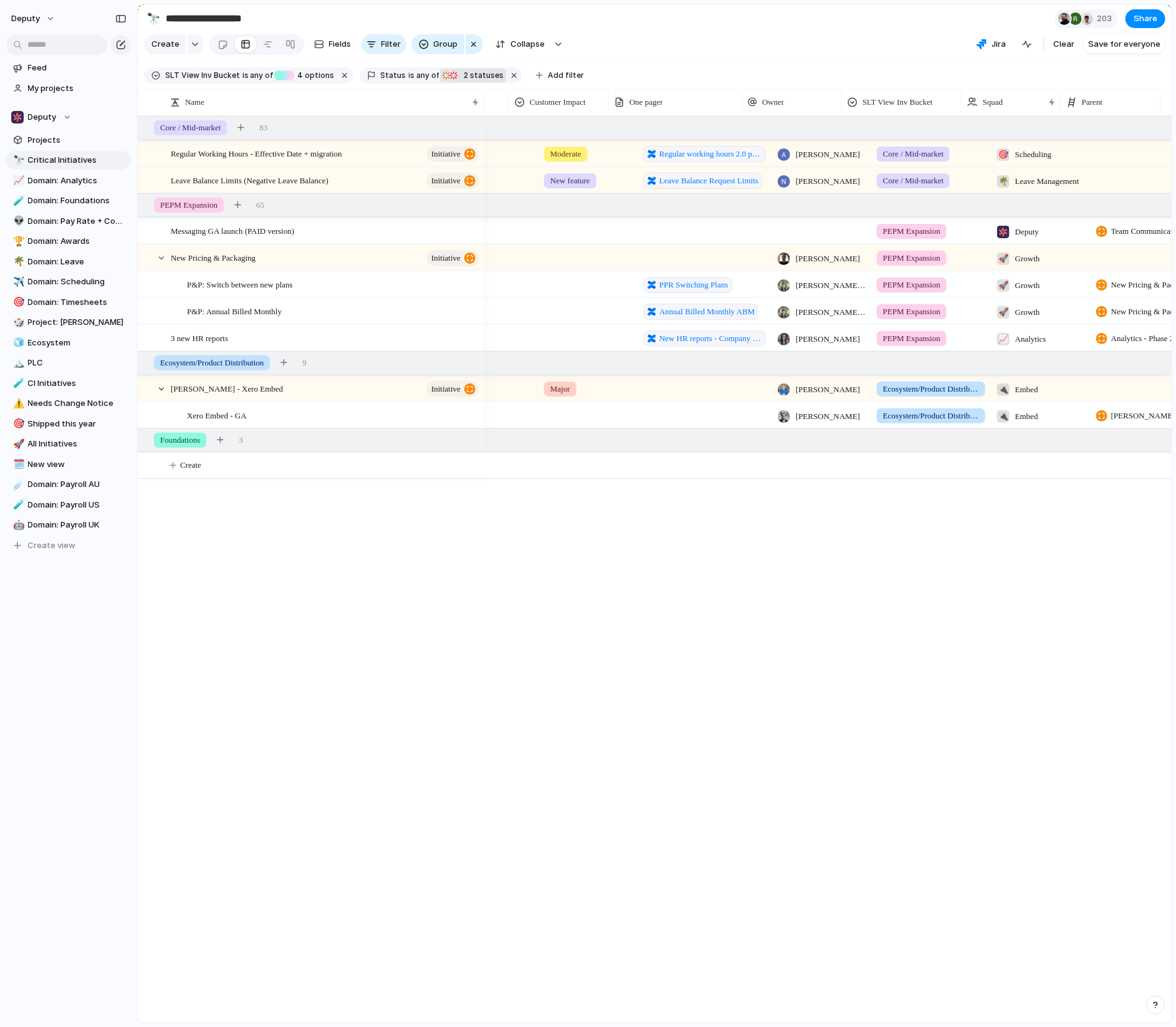
scroll to position [0, 290]
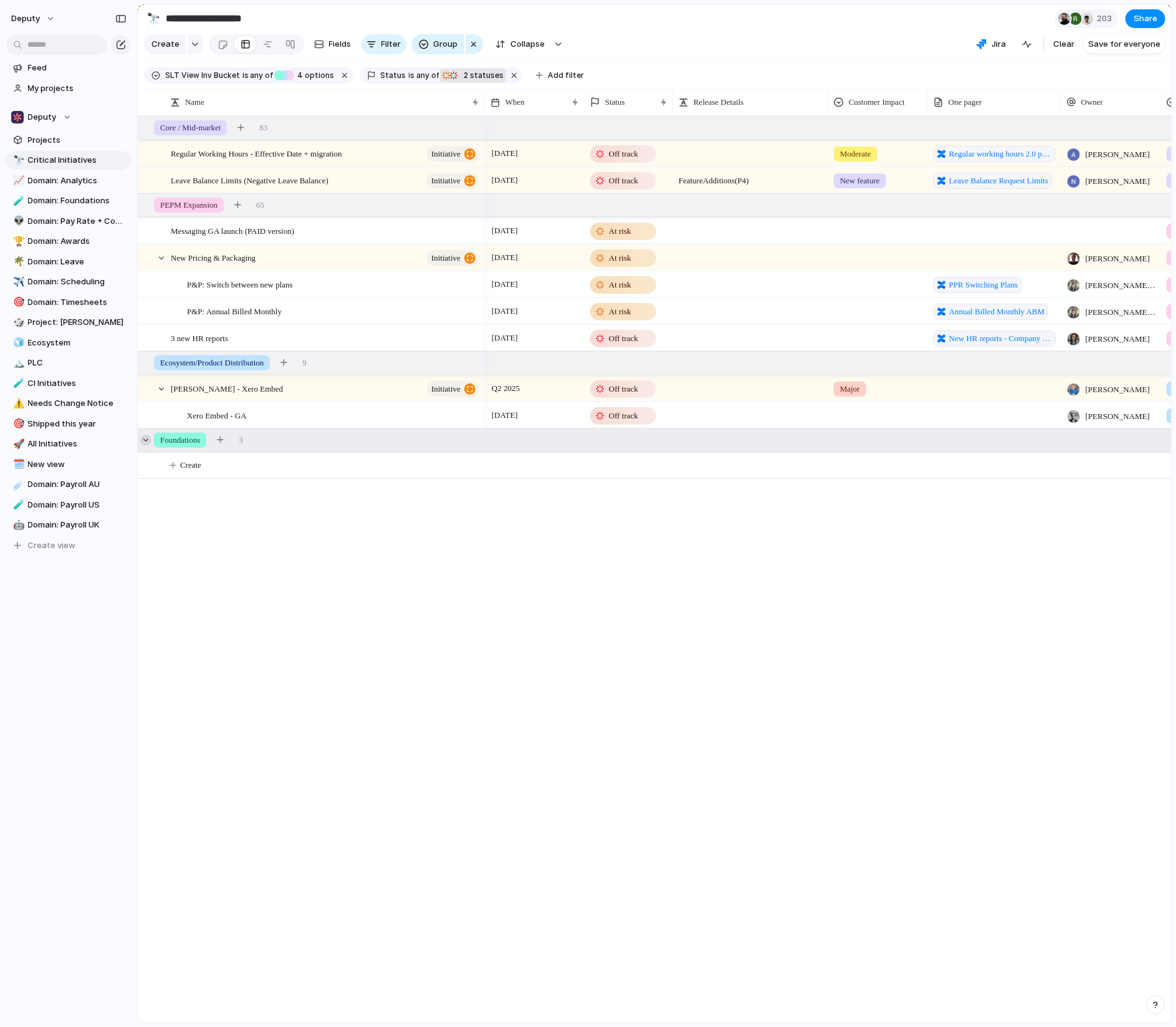
click at [145, 439] on div at bounding box center [145, 440] width 11 height 11
click at [461, 79] on span "2 statuses" at bounding box center [482, 75] width 43 height 11
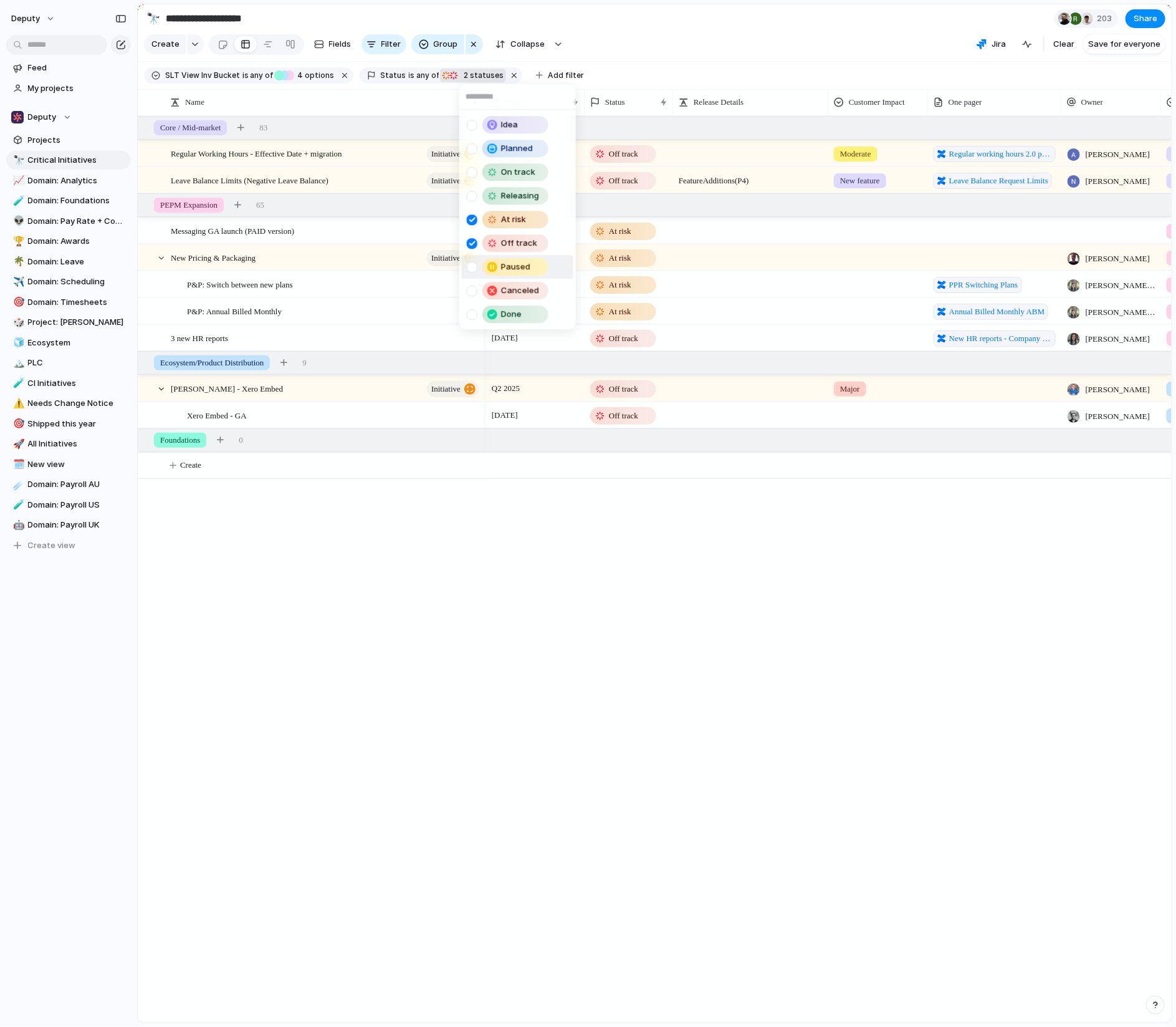
click at [472, 264] on div at bounding box center [472, 267] width 10 height 10
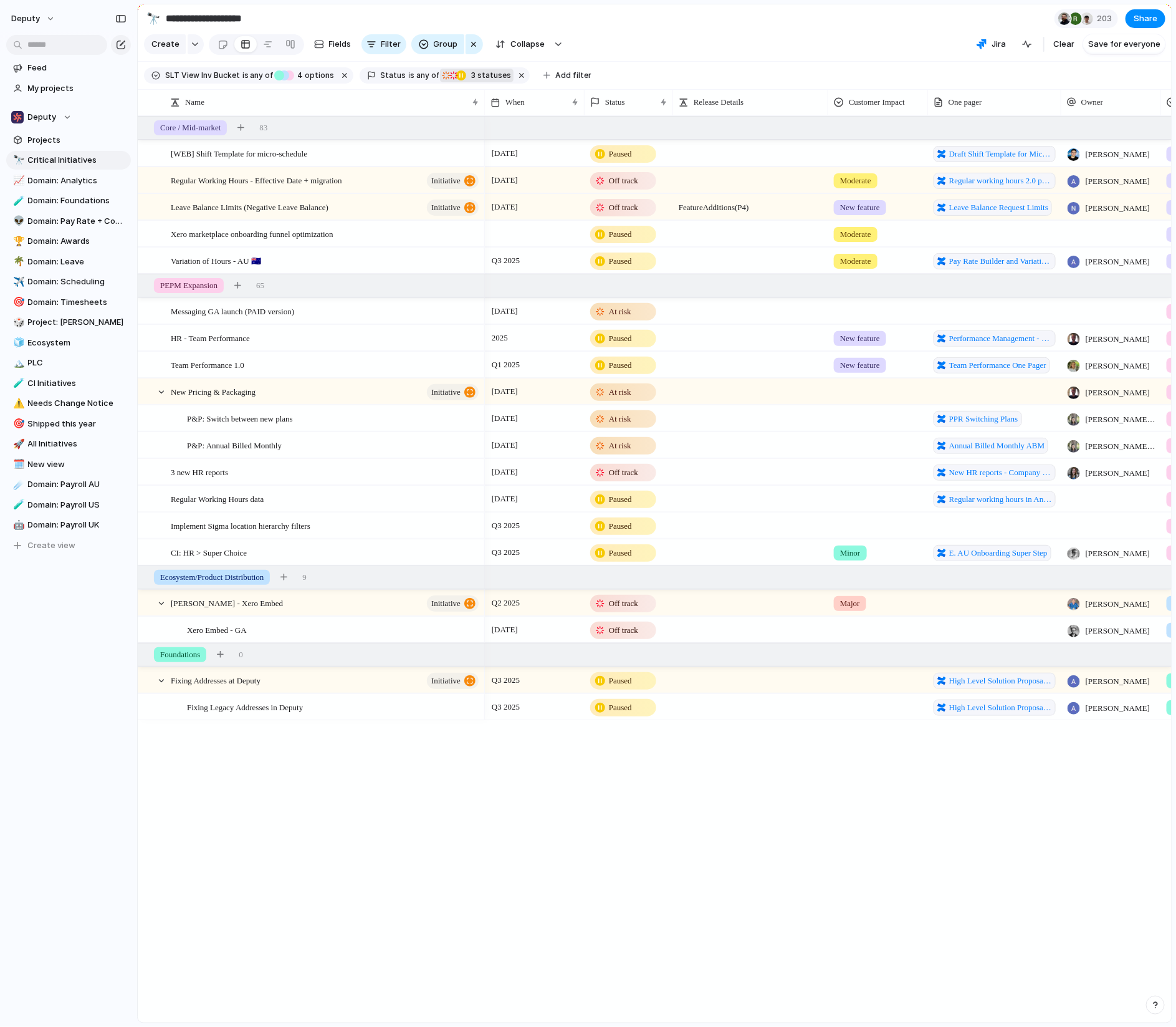
click at [658, 836] on div "Idea Planned On track Releasing At risk Off track Paused Canceled Done" at bounding box center [588, 514] width 1176 height 1027
click at [172, 421] on div "P&P: Switch between new plans" at bounding box center [327, 419] width 314 height 26
click at [173, 453] on div "P&P: Annual Billed Monthly" at bounding box center [327, 445] width 314 height 26
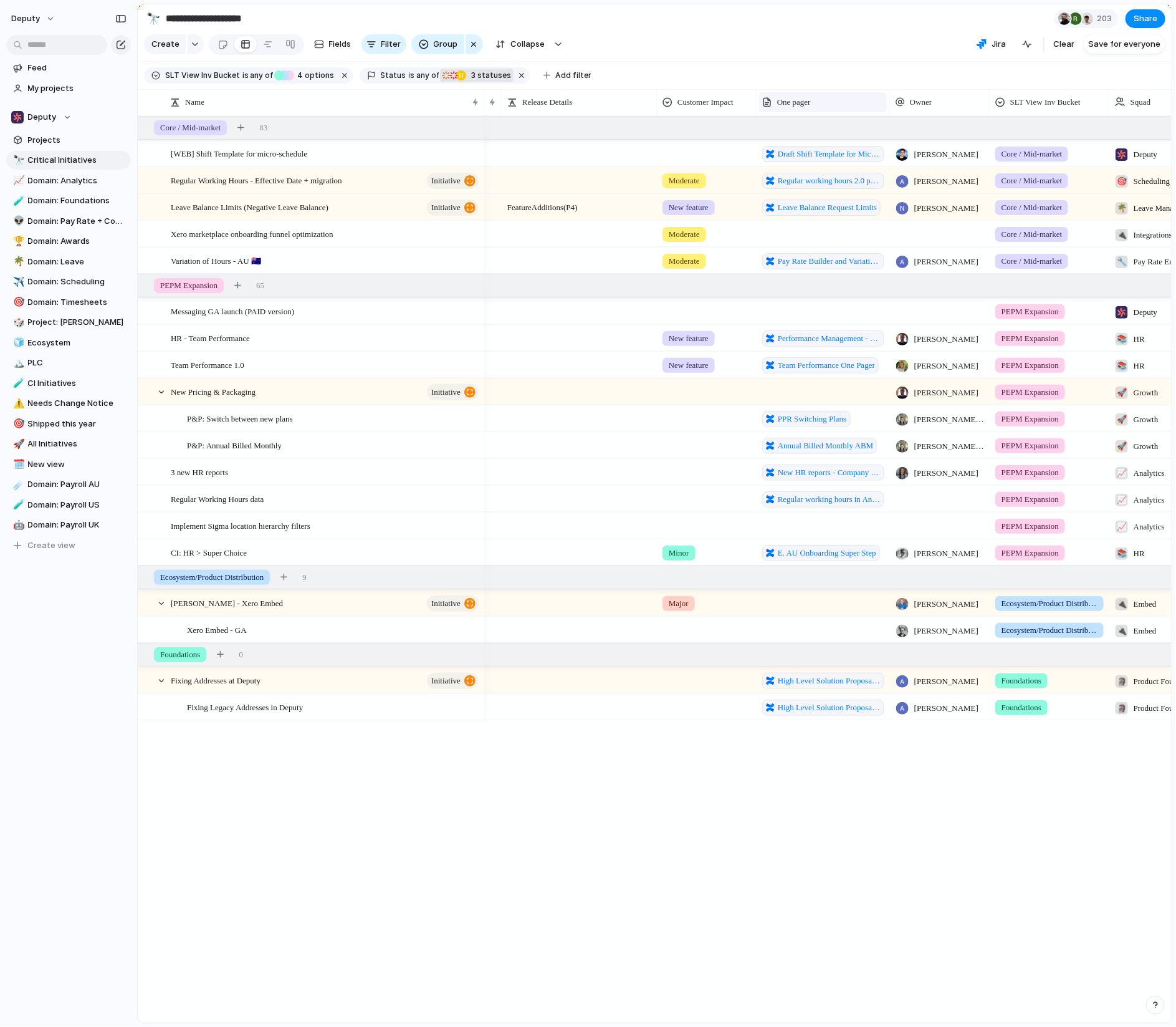
scroll to position [0, 203]
